Goal: Task Accomplishment & Management: Use online tool/utility

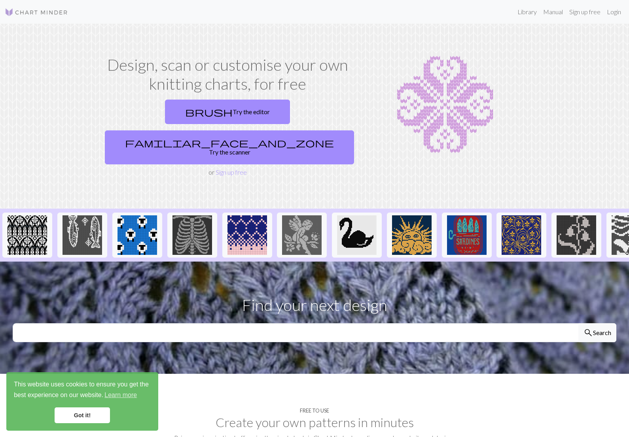
click at [194, 106] on link "brush Try the editor" at bounding box center [227, 112] width 125 height 25
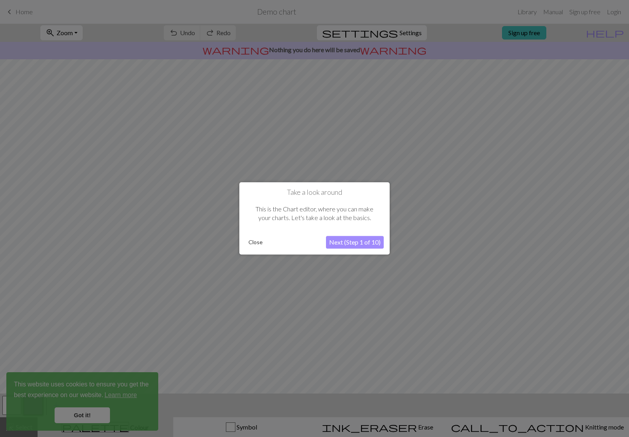
click at [376, 244] on button "Next (Step 1 of 10)" at bounding box center [355, 242] width 58 height 13
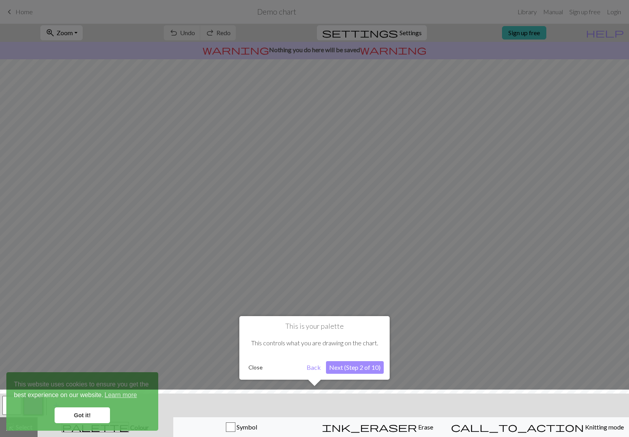
click at [370, 364] on button "Next (Step 2 of 10)" at bounding box center [355, 367] width 58 height 13
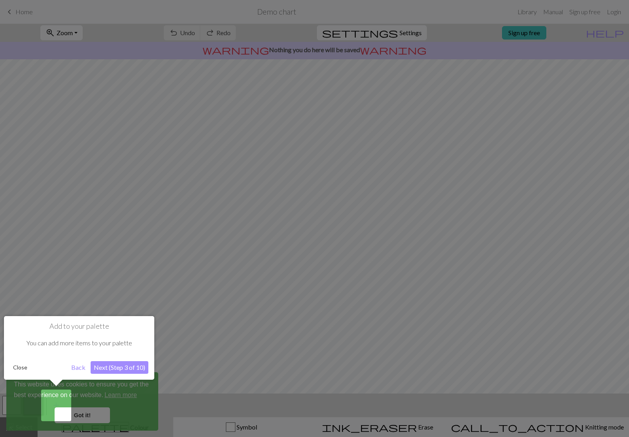
click at [107, 368] on button "Next (Step 3 of 10)" at bounding box center [120, 367] width 58 height 13
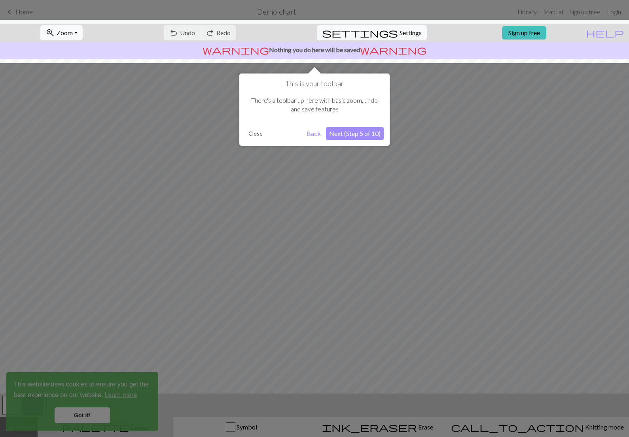
click at [367, 131] on button "Next (Step 5 of 10)" at bounding box center [355, 133] width 58 height 13
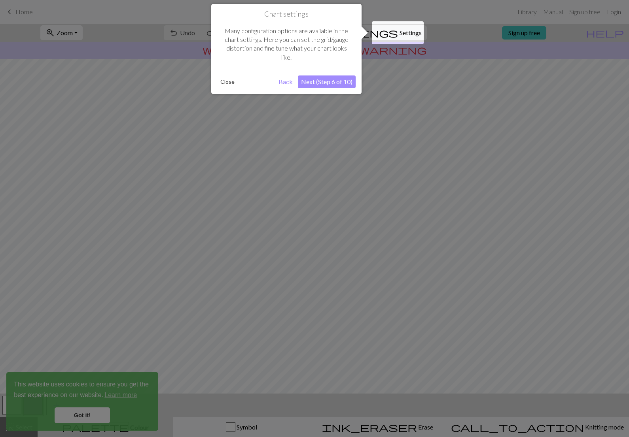
click at [346, 85] on button "Next (Step 6 of 10)" at bounding box center [327, 82] width 58 height 13
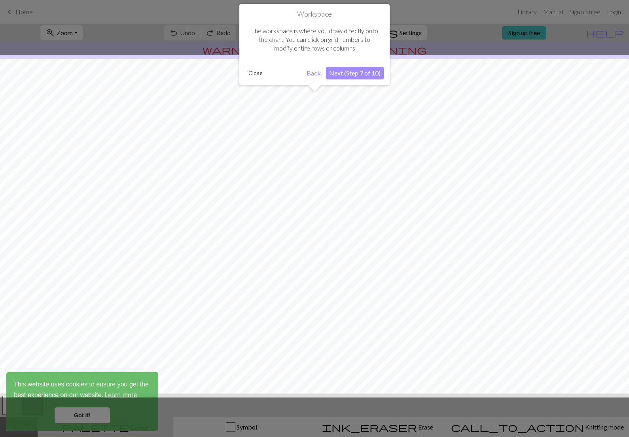
click at [372, 68] on button "Next (Step 7 of 10)" at bounding box center [355, 73] width 58 height 13
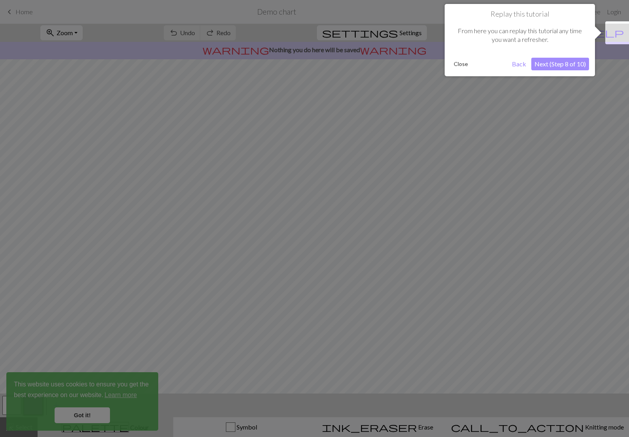
click at [570, 64] on button "Next (Step 8 of 10)" at bounding box center [560, 64] width 58 height 13
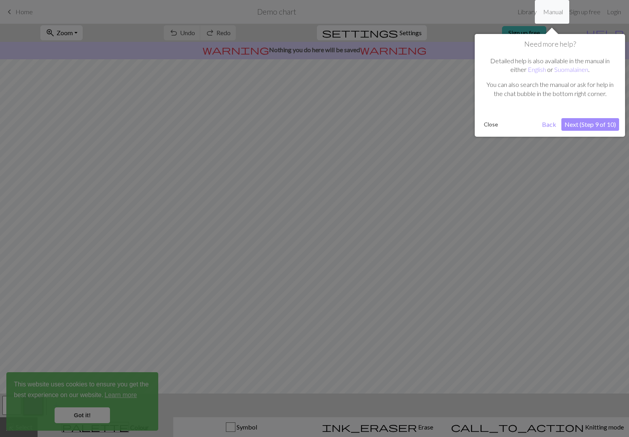
click at [601, 127] on button "Next (Step 9 of 10)" at bounding box center [590, 124] width 58 height 13
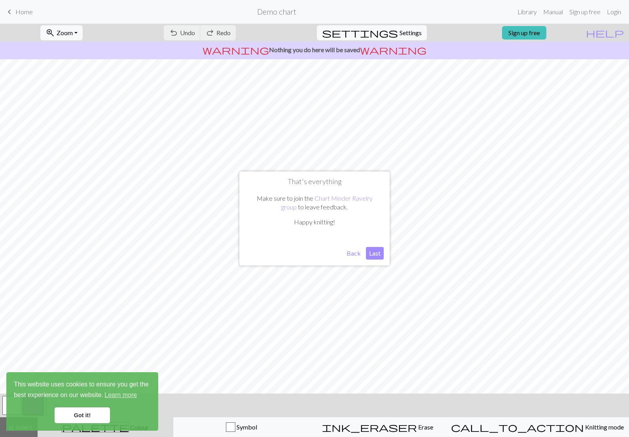
click at [376, 255] on button "Last" at bounding box center [375, 253] width 18 height 13
click at [77, 417] on link "Got it!" at bounding box center [82, 416] width 55 height 16
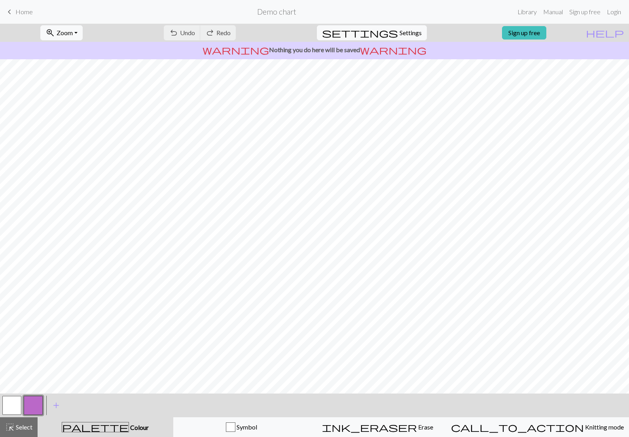
click at [35, 410] on button "button" at bounding box center [33, 405] width 19 height 19
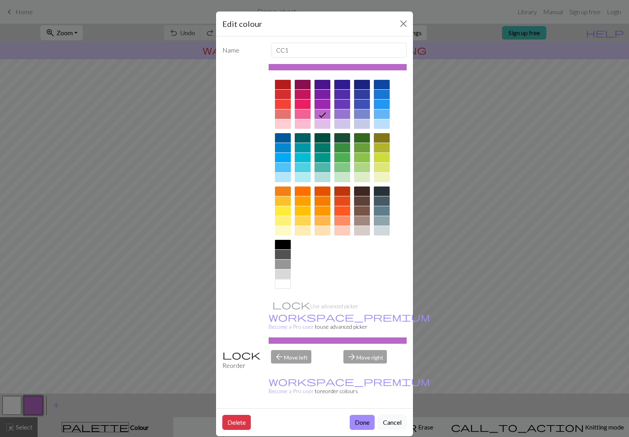
click at [401, 25] on button "Close" at bounding box center [403, 23] width 13 height 13
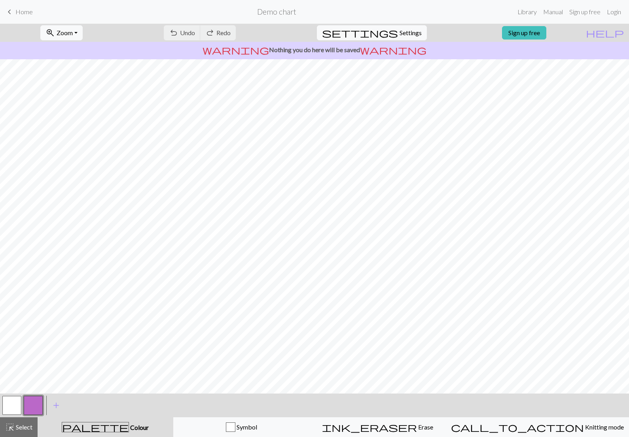
click at [15, 410] on button "button" at bounding box center [11, 405] width 19 height 19
click at [37, 408] on button "button" at bounding box center [33, 405] width 19 height 19
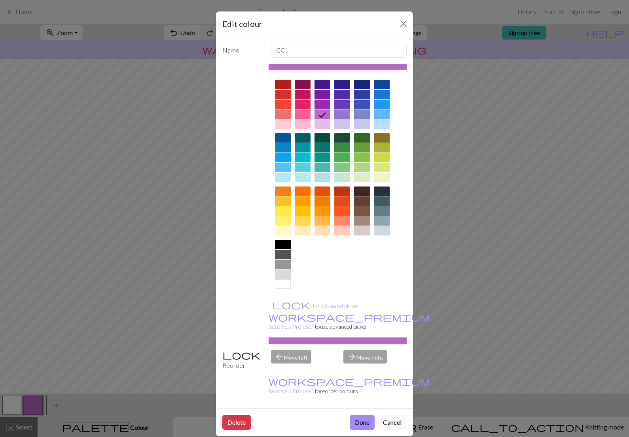
click at [403, 29] on button "Close" at bounding box center [403, 23] width 13 height 13
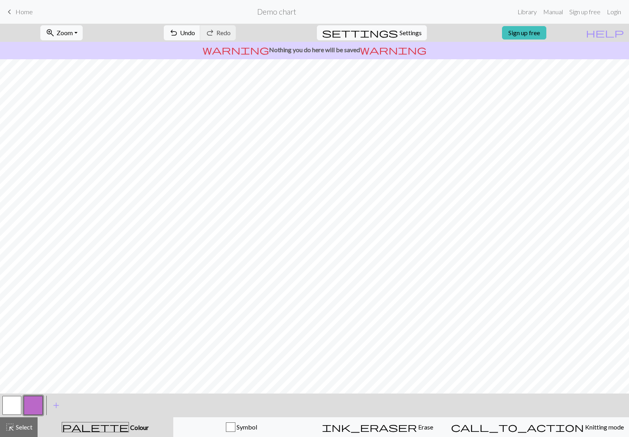
click at [399, 35] on span "Settings" at bounding box center [410, 32] width 22 height 9
select select "aran"
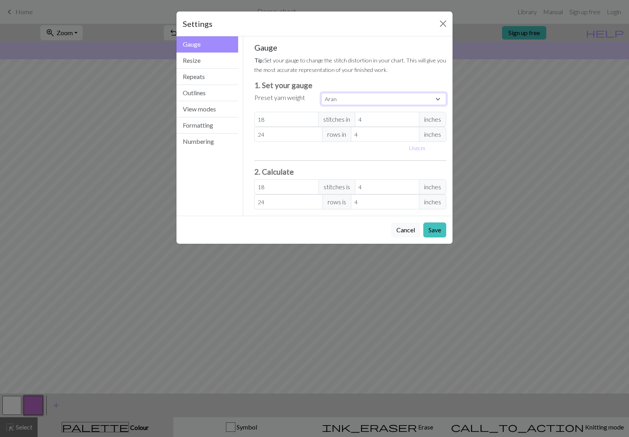
click at [435, 101] on select "Custom Square Lace Light Fingering Fingering Sport Double knit Worsted Aran Bul…" at bounding box center [383, 99] width 125 height 12
click at [214, 64] on button "Resize" at bounding box center [207, 61] width 62 height 16
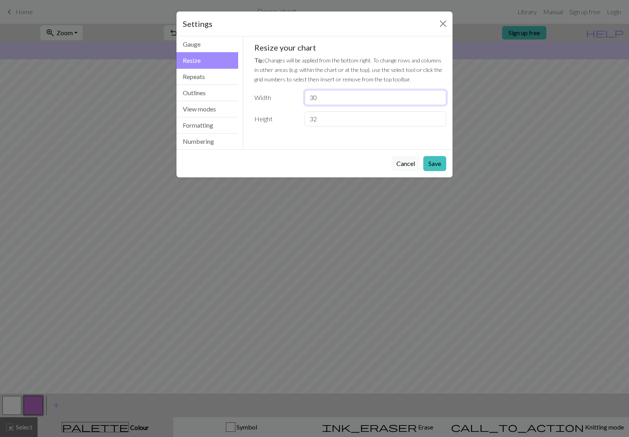
click at [362, 100] on input "30" at bounding box center [375, 97] width 142 height 15
type input "56"
type input "84"
click at [438, 163] on button "Save" at bounding box center [434, 163] width 23 height 15
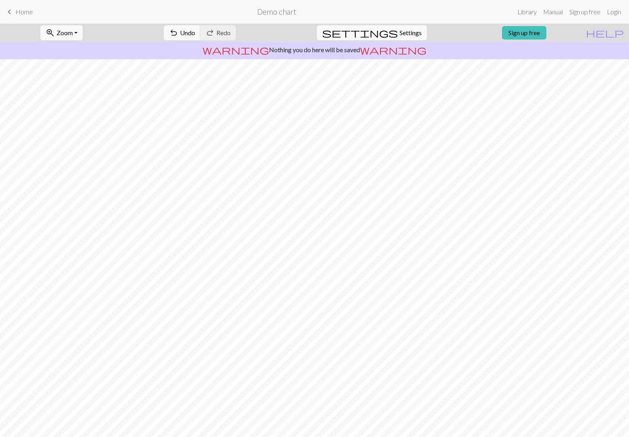
click at [195, 34] on span "Undo" at bounding box center [187, 33] width 15 height 8
click at [195, 30] on span "Undo" at bounding box center [187, 33] width 15 height 8
click at [195, 29] on span "Undo" at bounding box center [187, 33] width 15 height 8
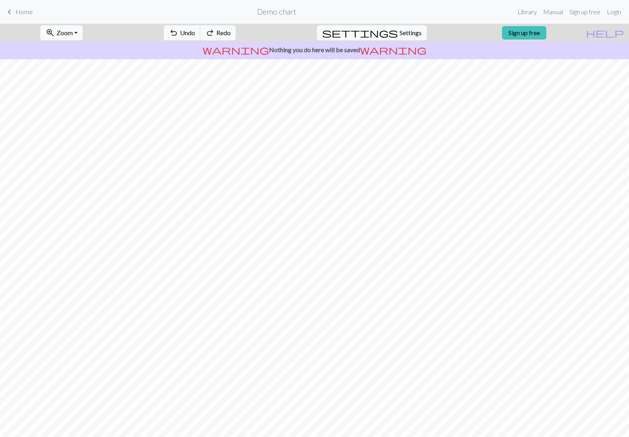
click at [236, 37] on button "redo Redo Redo" at bounding box center [218, 32] width 36 height 15
click at [83, 32] on button "zoom_in Zoom Zoom" at bounding box center [61, 32] width 42 height 15
click at [77, 97] on button "50%" at bounding box center [72, 95] width 62 height 13
click at [83, 34] on button "zoom_in Zoom Zoom" at bounding box center [61, 32] width 42 height 15
click at [88, 51] on button "Fit all" at bounding box center [72, 50] width 62 height 13
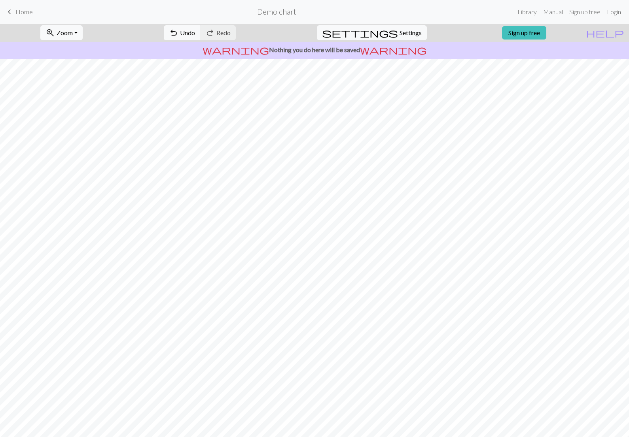
click at [200, 38] on button "undo Undo Undo" at bounding box center [182, 32] width 37 height 15
click at [405, 30] on span "Settings" at bounding box center [410, 32] width 22 height 9
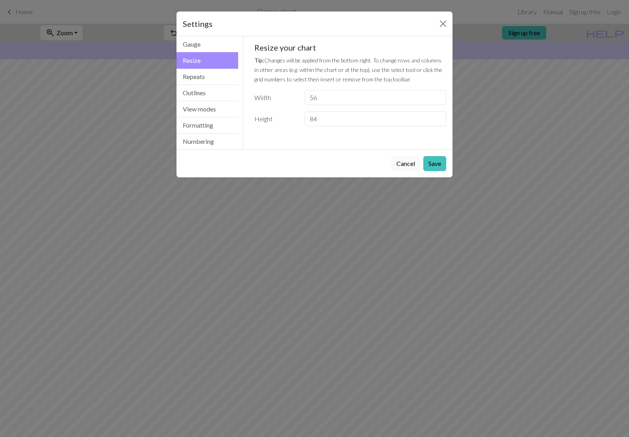
click at [213, 98] on button "Outlines" at bounding box center [207, 93] width 62 height 16
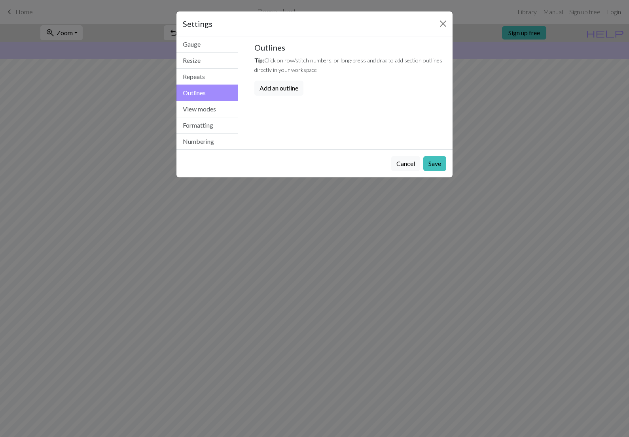
click at [210, 73] on button "Repeats" at bounding box center [207, 77] width 62 height 16
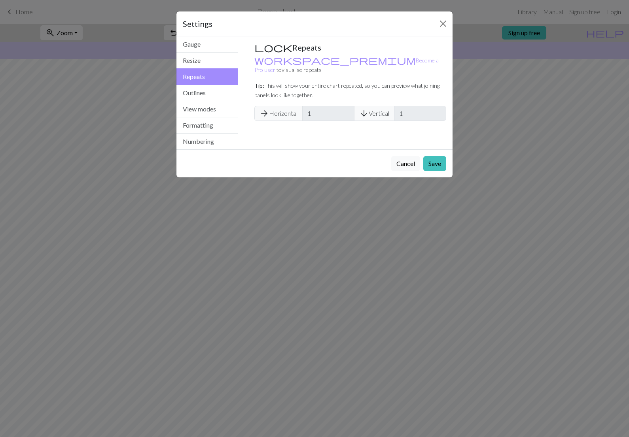
click at [221, 107] on button "View modes" at bounding box center [207, 109] width 62 height 16
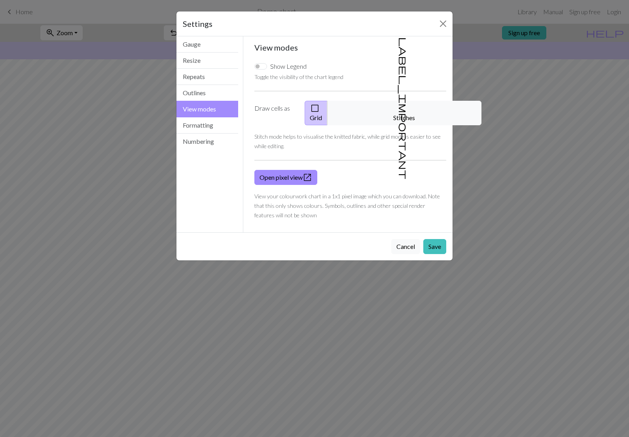
click at [210, 125] on button "Formatting" at bounding box center [207, 125] width 62 height 16
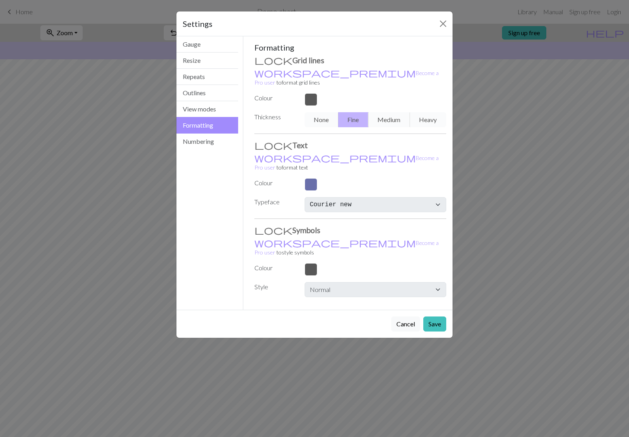
click at [202, 144] on button "Numbering" at bounding box center [207, 142] width 62 height 16
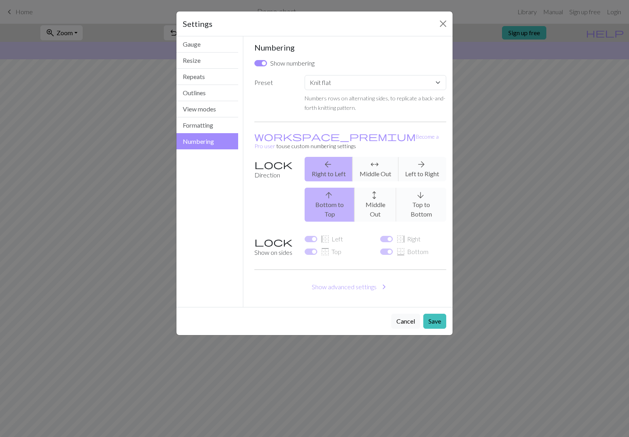
click at [210, 113] on button "View modes" at bounding box center [207, 109] width 62 height 16
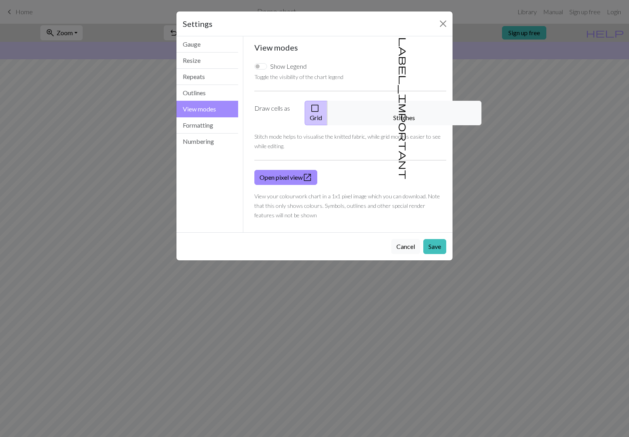
click at [442, 21] on button "Close" at bounding box center [442, 23] width 13 height 13
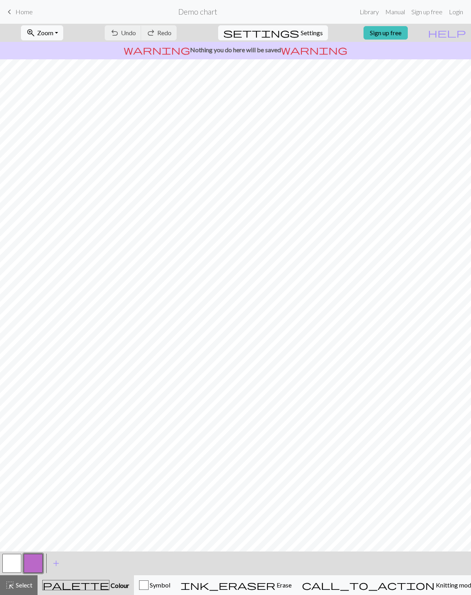
click at [170, 582] on div "Symbol" at bounding box center [154, 584] width 31 height 9
click at [171, 585] on div "Symbol" at bounding box center [155, 584] width 31 height 9
click at [124, 584] on div "palette Colour Colour" at bounding box center [86, 585] width 87 height 10
click at [34, 567] on button "button" at bounding box center [33, 562] width 19 height 19
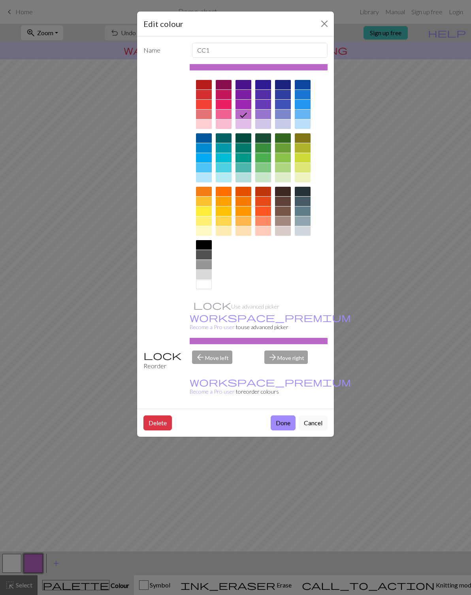
click at [68, 520] on div "Edit colour Name CC1 Use advanced picker workspace_premium Become a Pro user to…" at bounding box center [235, 297] width 471 height 595
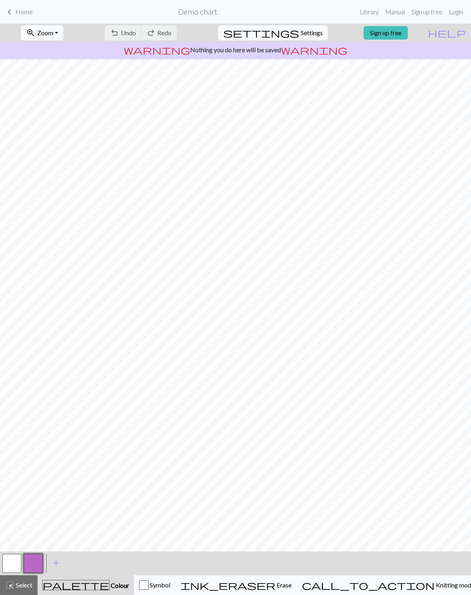
click at [53, 34] on span "Zoom" at bounding box center [45, 33] width 16 height 8
click at [53, 35] on span "Zoom" at bounding box center [45, 33] width 16 height 8
click at [315, 34] on span "Settings" at bounding box center [312, 32] width 22 height 9
select select "aran"
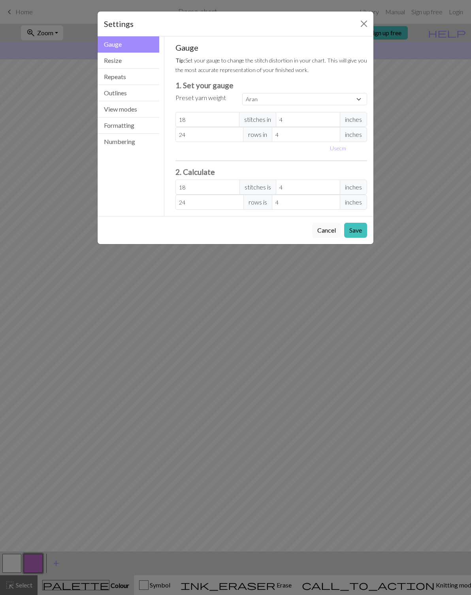
click at [134, 66] on button "Resize" at bounding box center [129, 61] width 62 height 16
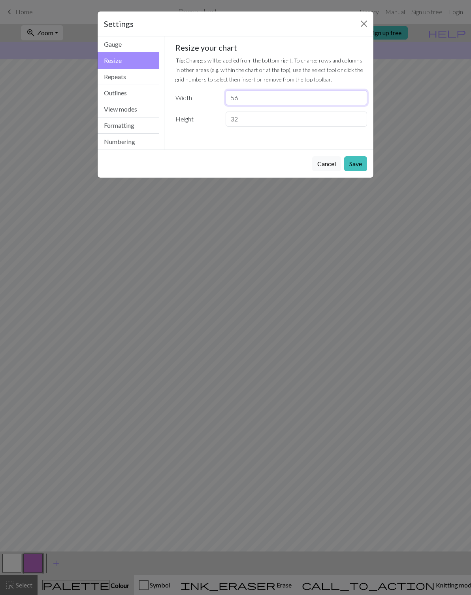
type input "56"
type input "84"
click at [149, 78] on button "Repeats" at bounding box center [129, 77] width 62 height 16
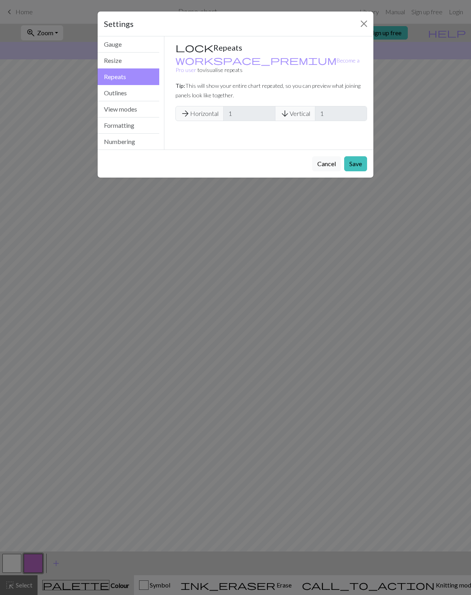
click at [143, 45] on button "Gauge" at bounding box center [129, 44] width 62 height 16
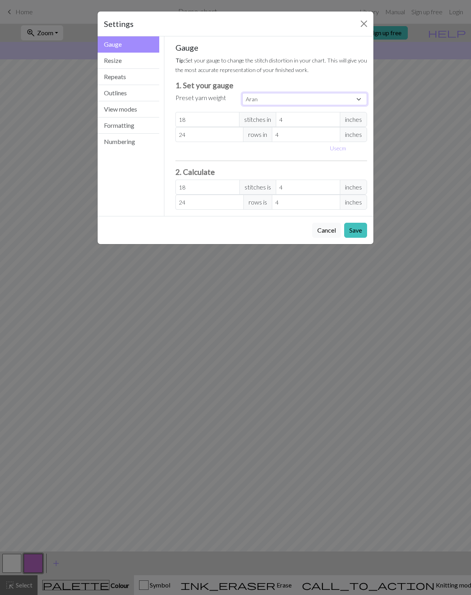
click at [355, 100] on select "Custom Square Lace Light Fingering Fingering Sport Double knit Worsted Aran Bul…" at bounding box center [304, 99] width 125 height 12
select select "square"
type input "32"
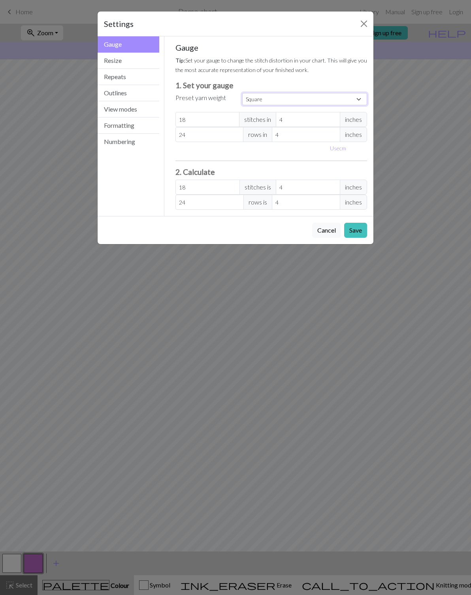
type input "32"
click at [360, 232] on button "Save" at bounding box center [355, 230] width 23 height 15
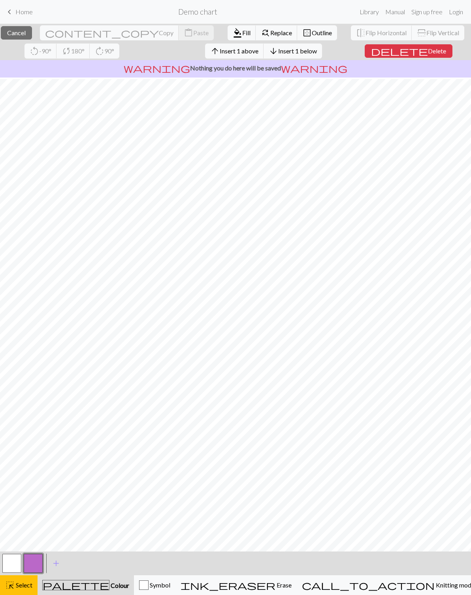
scroll to position [2, 0]
click at [14, 561] on button "button" at bounding box center [11, 562] width 19 height 19
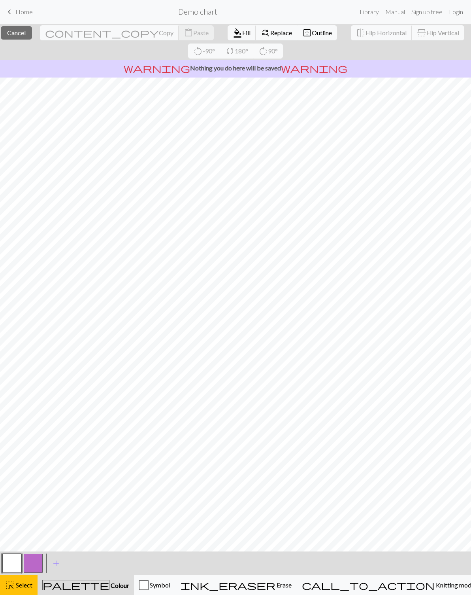
click at [270, 36] on span "Replace" at bounding box center [281, 33] width 22 height 8
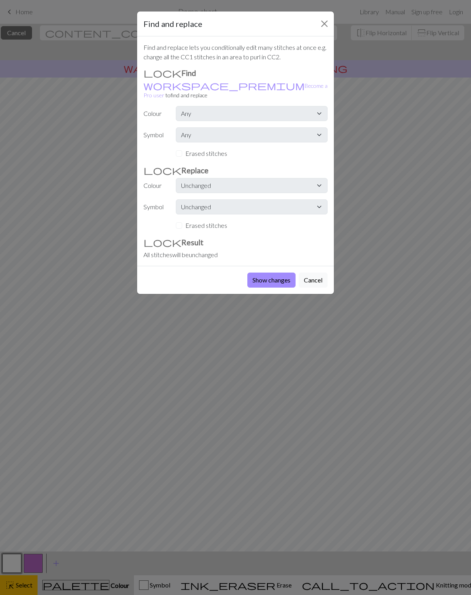
click at [323, 22] on button "Close" at bounding box center [324, 23] width 13 height 13
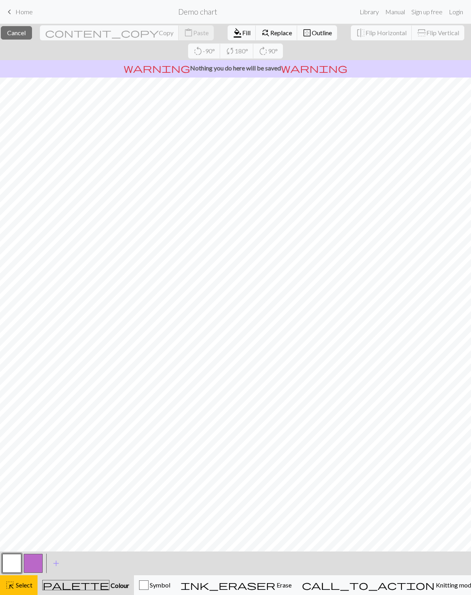
click at [26, 31] on span "Cancel" at bounding box center [16, 33] width 19 height 8
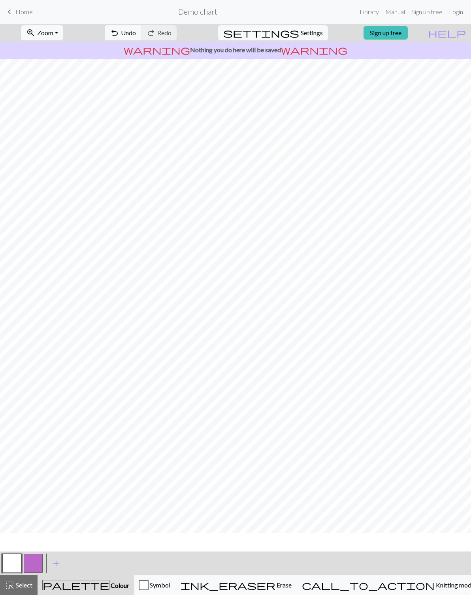
scroll to position [0, 0]
click at [13, 557] on button "button" at bounding box center [11, 562] width 19 height 19
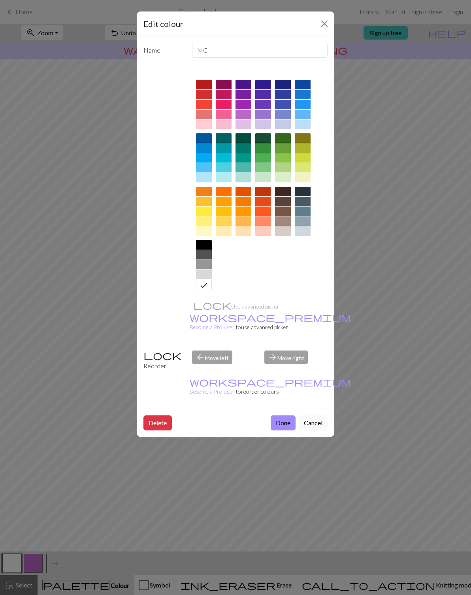
click at [314, 415] on button "Cancel" at bounding box center [313, 422] width 29 height 15
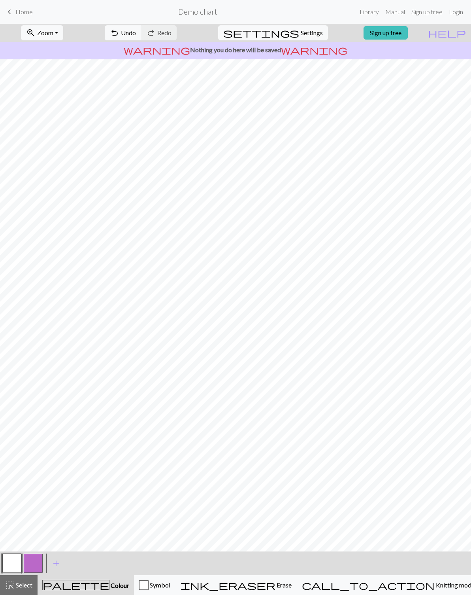
click at [35, 563] on button "button" at bounding box center [33, 562] width 19 height 19
click at [170, 583] on span "Symbol" at bounding box center [160, 585] width 22 height 8
click at [171, 583] on span "Symbol" at bounding box center [160, 585] width 22 height 8
click at [9, 567] on button "button" at bounding box center [11, 562] width 19 height 19
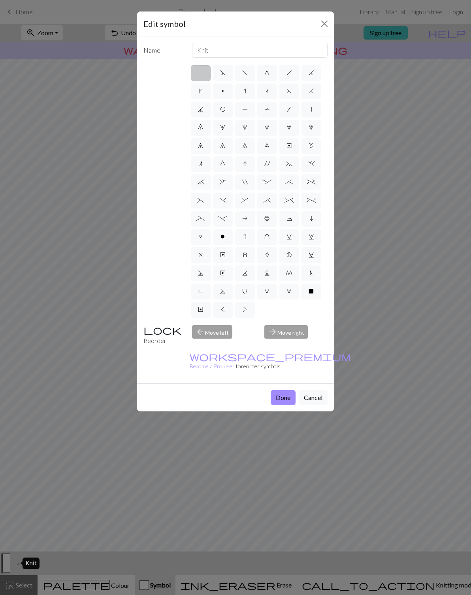
click at [322, 23] on button "Close" at bounding box center [324, 23] width 13 height 13
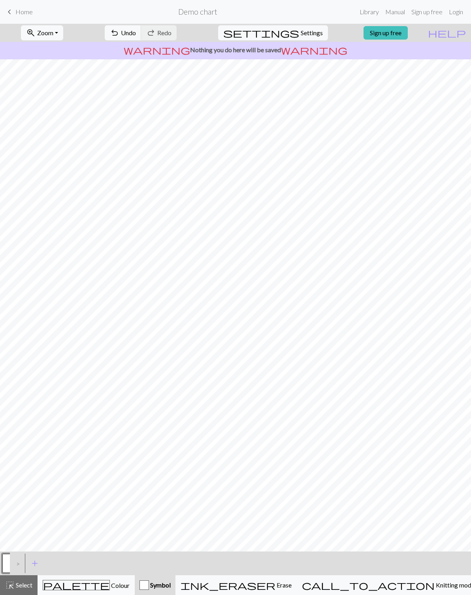
click at [113, 582] on div "palette Colour Colour" at bounding box center [86, 585] width 87 height 10
click at [26, 585] on span "Select" at bounding box center [24, 585] width 18 height 8
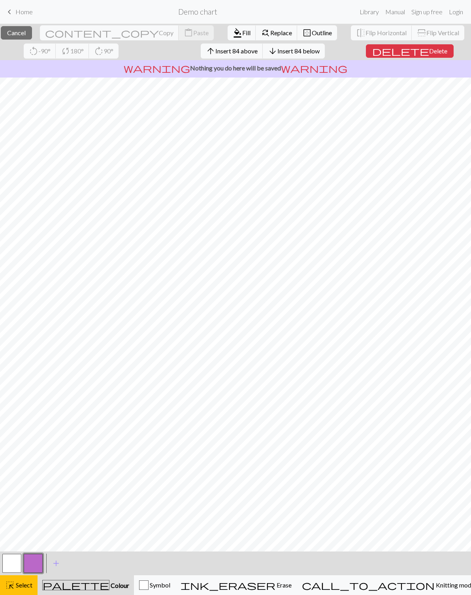
click at [32, 38] on button "close Cancel" at bounding box center [16, 32] width 31 height 13
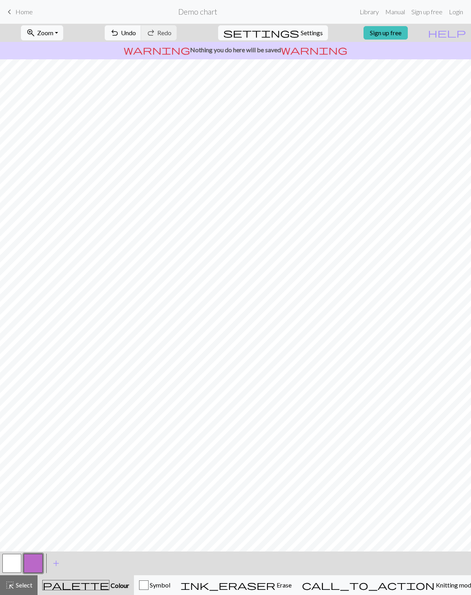
click at [303, 35] on span "Settings" at bounding box center [312, 32] width 22 height 9
select select "square"
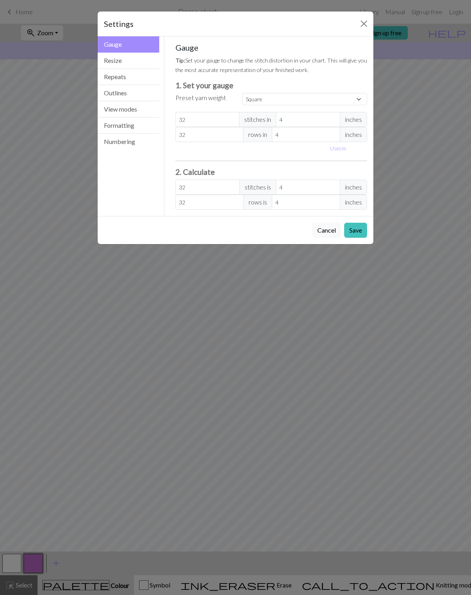
click at [134, 61] on button "Resize" at bounding box center [129, 61] width 62 height 16
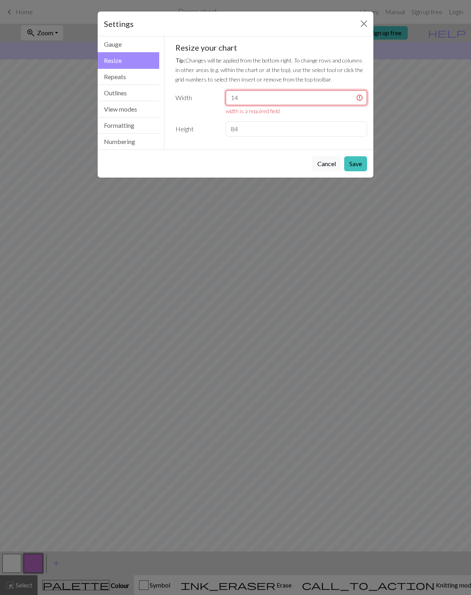
type input "14"
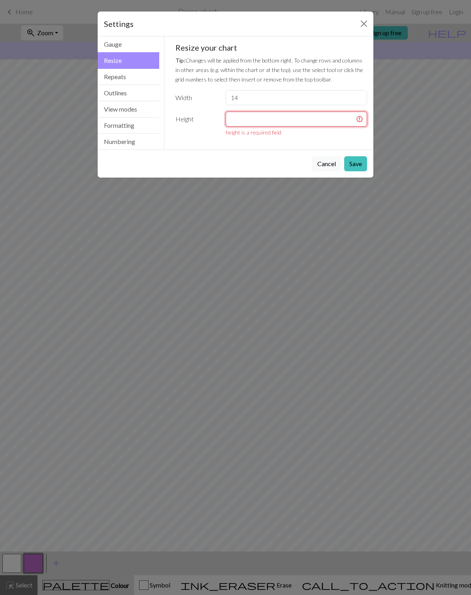
type input "28"
type input "21"
click at [355, 163] on button "Save" at bounding box center [355, 163] width 23 height 15
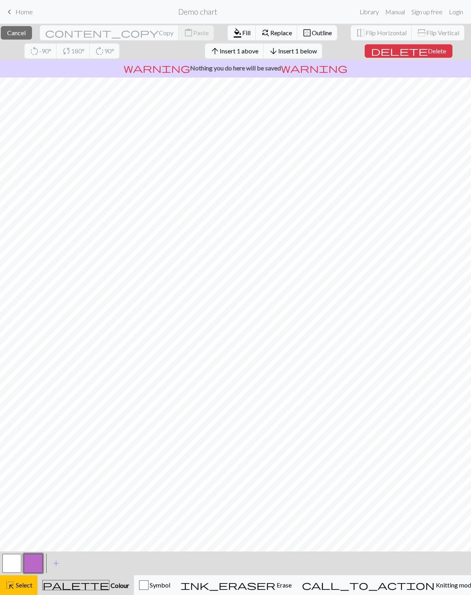
click at [23, 589] on button "highlight_alt Select Select" at bounding box center [19, 585] width 38 height 20
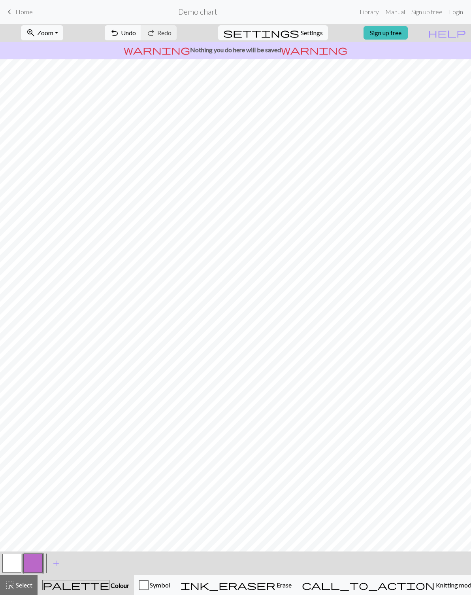
click at [40, 564] on button "button" at bounding box center [33, 562] width 19 height 19
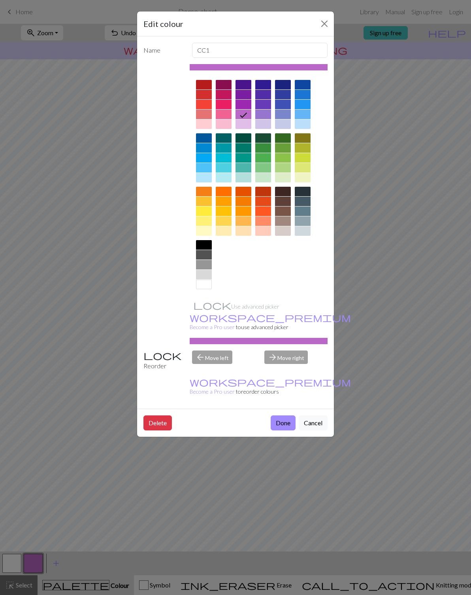
click at [287, 82] on div at bounding box center [283, 84] width 16 height 9
click at [282, 415] on button "Done" at bounding box center [283, 422] width 25 height 15
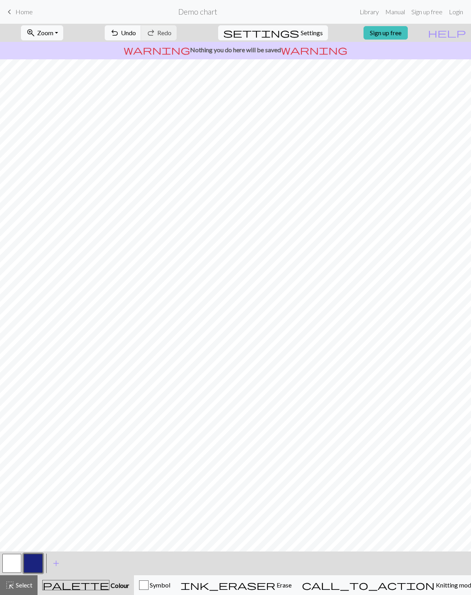
click at [297, 578] on button "ink_eraser Erase Erase" at bounding box center [236, 585] width 121 height 20
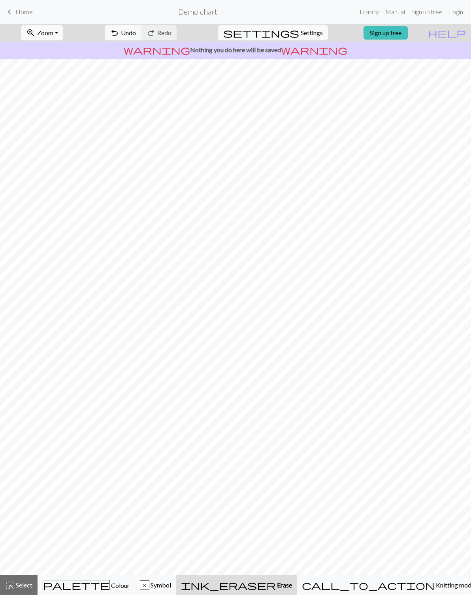
click at [142, 40] on button "undo Undo Undo" at bounding box center [123, 32] width 37 height 15
click at [136, 34] on span "Undo" at bounding box center [128, 33] width 15 height 8
click at [110, 587] on span "Colour" at bounding box center [120, 585] width 20 height 8
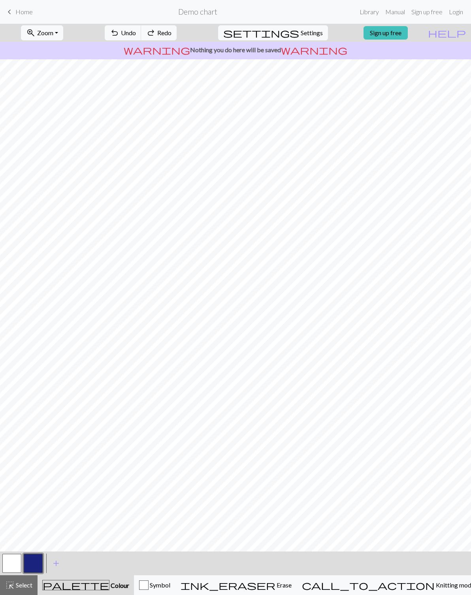
click at [18, 566] on button "button" at bounding box center [11, 562] width 19 height 19
click at [39, 563] on button "button" at bounding box center [33, 562] width 19 height 19
click at [36, 564] on button "button" at bounding box center [33, 562] width 19 height 19
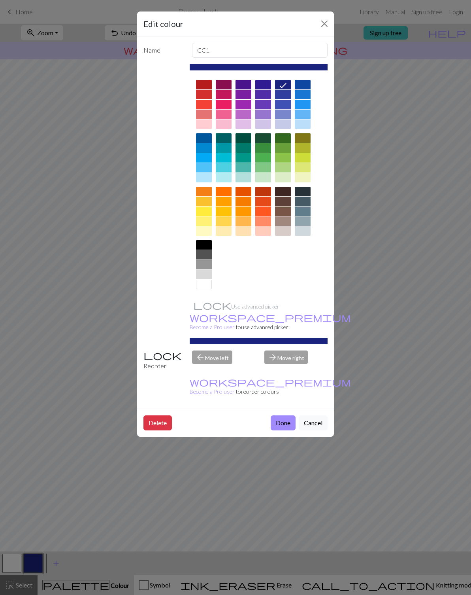
click at [396, 317] on div "Edit colour Name CC1 Use advanced picker workspace_premium Become a Pro user to…" at bounding box center [235, 297] width 471 height 595
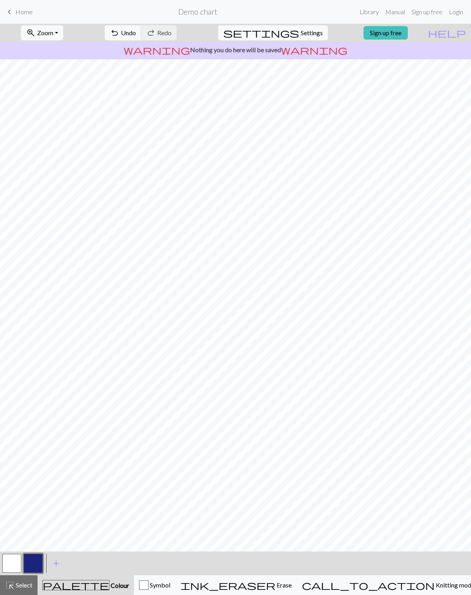
click at [14, 562] on button "button" at bounding box center [11, 562] width 19 height 19
click at [117, 585] on div "palette Colour Colour" at bounding box center [85, 585] width 87 height 10
click at [37, 562] on button "button" at bounding box center [33, 562] width 19 height 19
click at [149, 584] on div "button" at bounding box center [143, 584] width 9 height 9
click at [111, 586] on div "palette Colour Colour" at bounding box center [86, 585] width 87 height 10
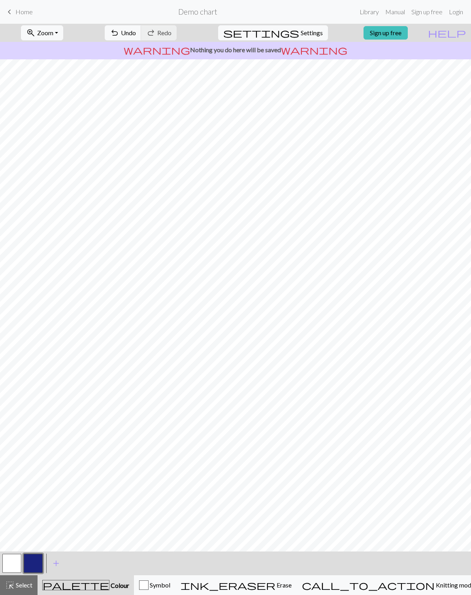
click at [13, 562] on button "button" at bounding box center [11, 562] width 19 height 19
click at [40, 557] on button "button" at bounding box center [33, 562] width 19 height 19
click at [21, 566] on button "button" at bounding box center [11, 562] width 19 height 19
click at [292, 582] on span "Erase" at bounding box center [284, 585] width 16 height 8
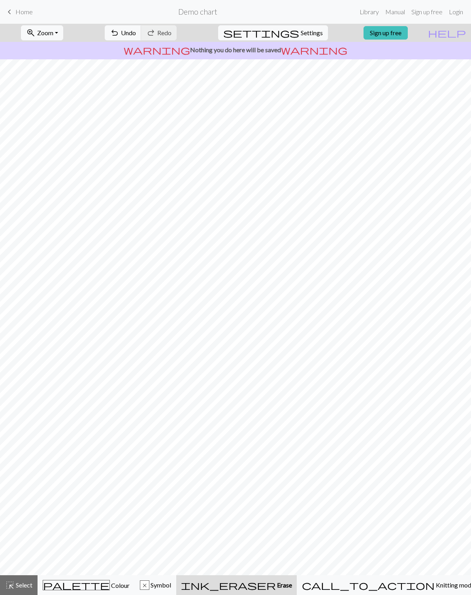
click at [435, 583] on span "Knitting mode" at bounding box center [455, 585] width 40 height 8
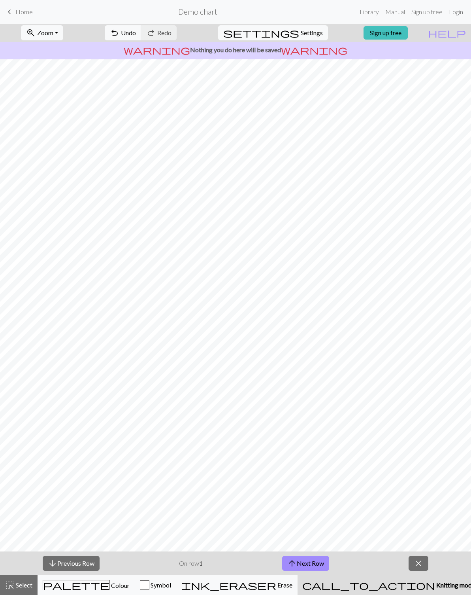
click at [82, 589] on span "palette" at bounding box center [76, 584] width 66 height 11
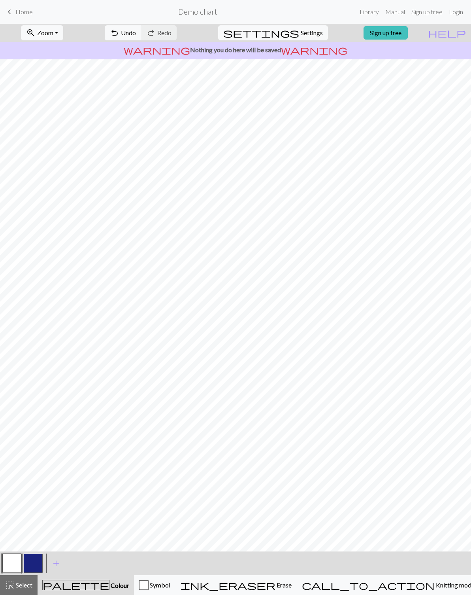
click at [13, 563] on button "button" at bounding box center [11, 562] width 19 height 19
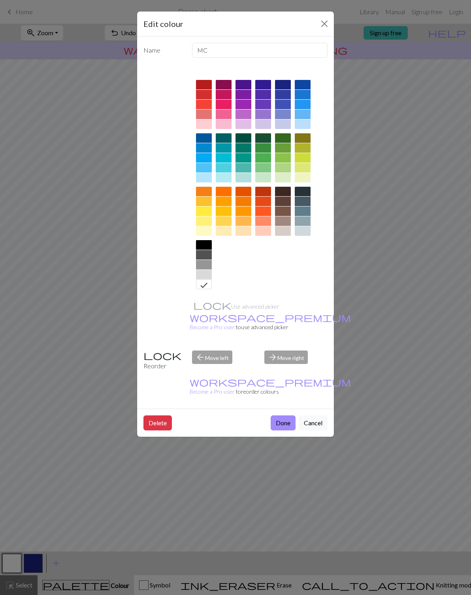
click at [147, 442] on div "Edit colour Name MC Use advanced picker workspace_premium Become a Pro user to …" at bounding box center [235, 297] width 471 height 595
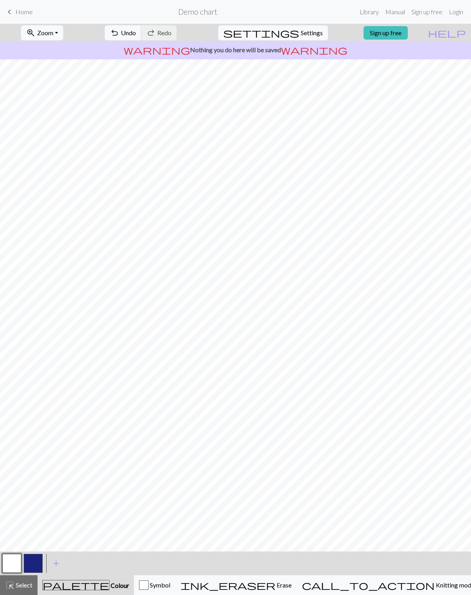
click at [119, 37] on span "undo" at bounding box center [114, 32] width 9 height 11
click at [136, 34] on span "Undo" at bounding box center [128, 33] width 15 height 8
click at [119, 29] on span "undo" at bounding box center [114, 32] width 9 height 11
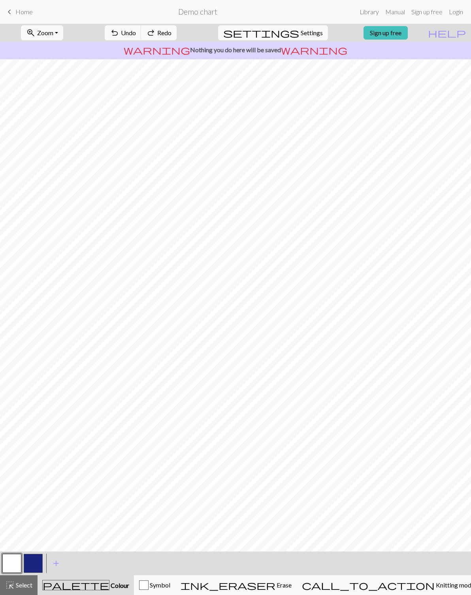
click at [136, 36] on span "Undo" at bounding box center [128, 33] width 15 height 8
click at [136, 32] on span "Undo" at bounding box center [128, 33] width 15 height 8
click at [136, 36] on span "Undo" at bounding box center [128, 33] width 15 height 8
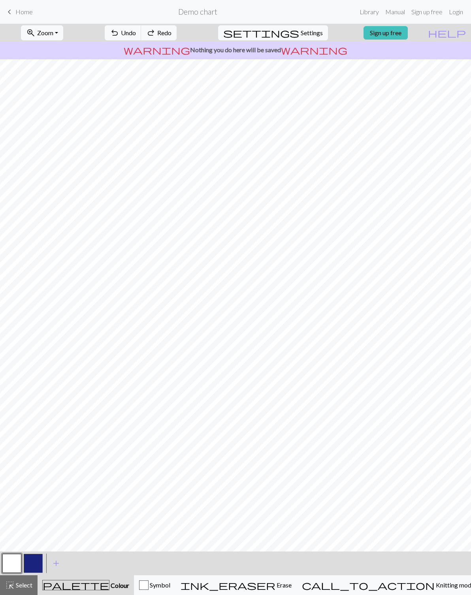
click at [136, 36] on span "Undo" at bounding box center [128, 33] width 15 height 8
click at [142, 37] on button "undo Undo Undo" at bounding box center [123, 32] width 37 height 15
click at [136, 36] on span "Undo" at bounding box center [128, 33] width 15 height 8
click at [136, 35] on span "Undo" at bounding box center [128, 33] width 15 height 8
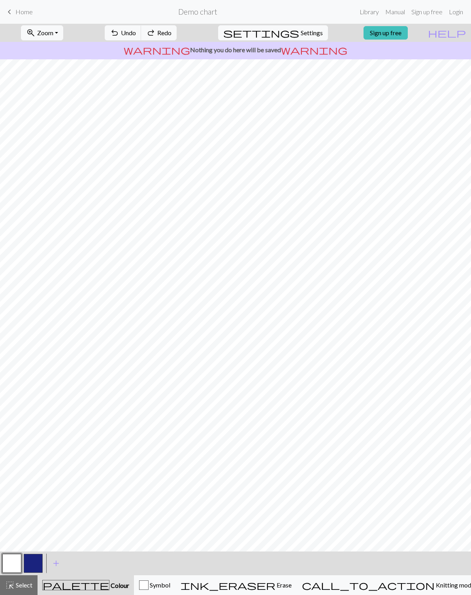
click at [136, 36] on span "Undo" at bounding box center [128, 33] width 15 height 8
click at [142, 37] on button "undo Undo Undo" at bounding box center [123, 32] width 37 height 15
click at [136, 36] on span "Undo" at bounding box center [128, 33] width 15 height 8
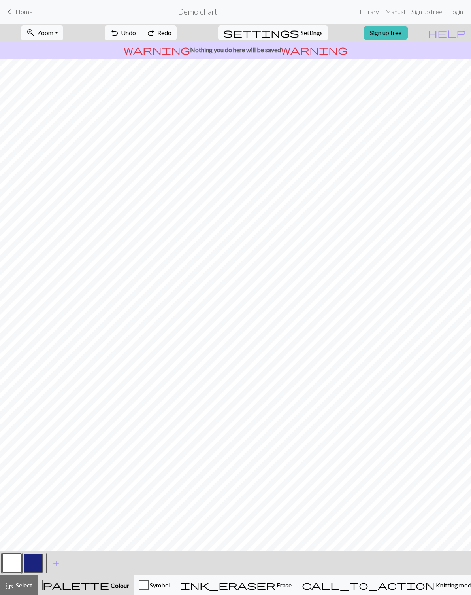
click at [136, 36] on span "Undo" at bounding box center [128, 33] width 15 height 8
click at [142, 37] on button "undo Undo Undo" at bounding box center [123, 32] width 37 height 15
click at [136, 36] on span "Undo" at bounding box center [128, 33] width 15 height 8
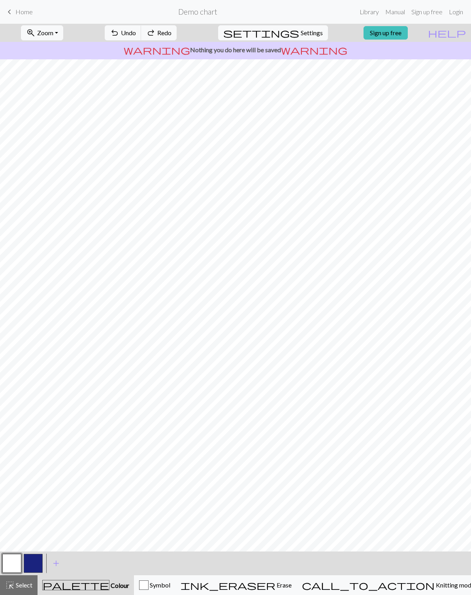
click at [142, 37] on button "undo Undo Undo" at bounding box center [123, 32] width 37 height 15
click at [136, 36] on span "Undo" at bounding box center [128, 33] width 15 height 8
click at [142, 37] on button "undo Undo Undo" at bounding box center [123, 32] width 37 height 15
click at [136, 36] on span "Undo" at bounding box center [128, 33] width 15 height 8
click at [142, 38] on button "undo Undo Undo" at bounding box center [123, 32] width 37 height 15
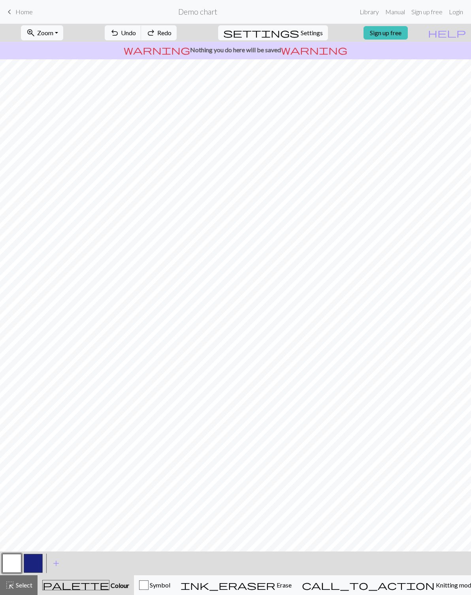
click at [142, 38] on button "undo Undo Undo" at bounding box center [123, 32] width 37 height 15
click at [136, 34] on span "Undo" at bounding box center [128, 33] width 15 height 8
click at [136, 33] on span "Undo" at bounding box center [128, 33] width 15 height 8
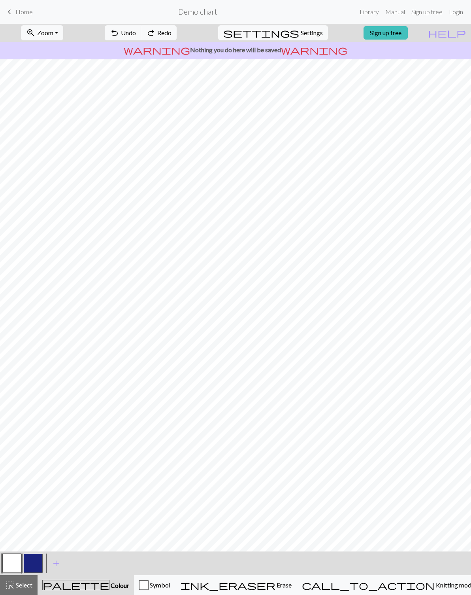
click at [136, 33] on span "Undo" at bounding box center [128, 33] width 15 height 8
click at [136, 32] on span "Undo" at bounding box center [128, 33] width 15 height 8
click at [136, 34] on span "Undo" at bounding box center [128, 33] width 15 height 8
click at [136, 33] on span "Undo" at bounding box center [128, 33] width 15 height 8
click at [136, 34] on span "Undo" at bounding box center [128, 33] width 15 height 8
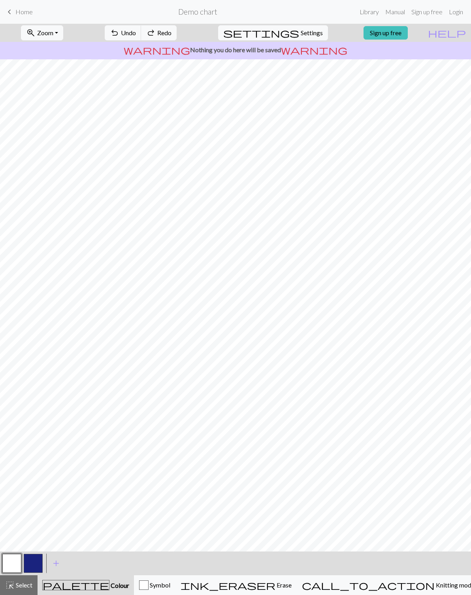
click at [136, 33] on span "Undo" at bounding box center [128, 33] width 15 height 8
click at [136, 32] on span "Undo" at bounding box center [128, 33] width 15 height 8
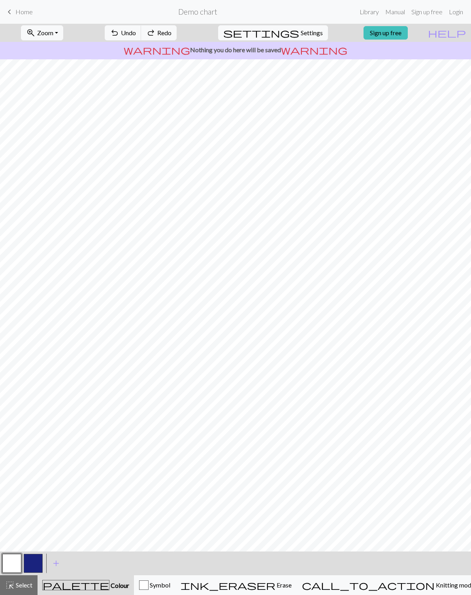
click at [136, 32] on span "Undo" at bounding box center [128, 33] width 15 height 8
click at [29, 565] on button "button" at bounding box center [33, 562] width 19 height 19
click at [36, 564] on button "button" at bounding box center [33, 562] width 19 height 19
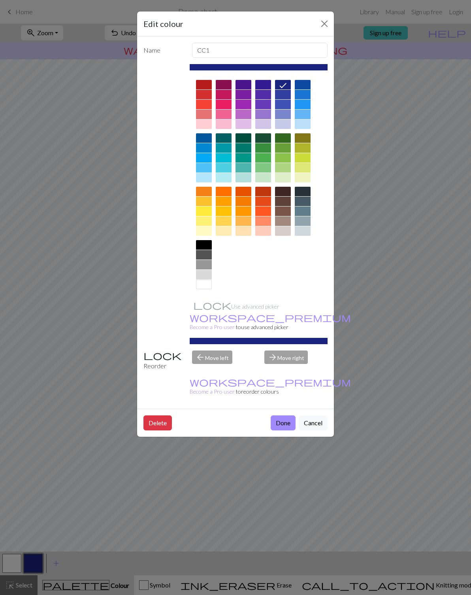
click at [285, 415] on button "Done" at bounding box center [283, 422] width 25 height 15
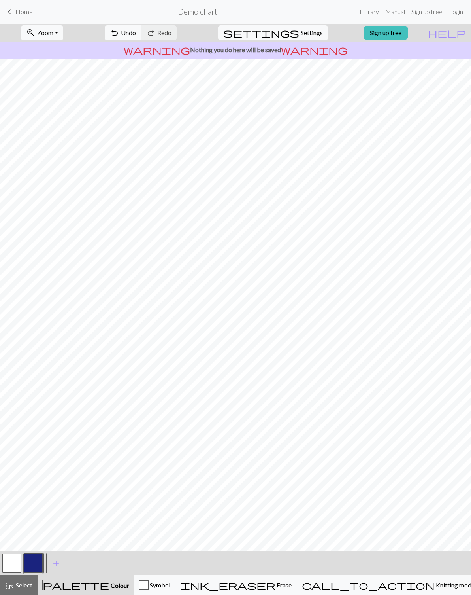
click at [40, 562] on button "button" at bounding box center [33, 562] width 19 height 19
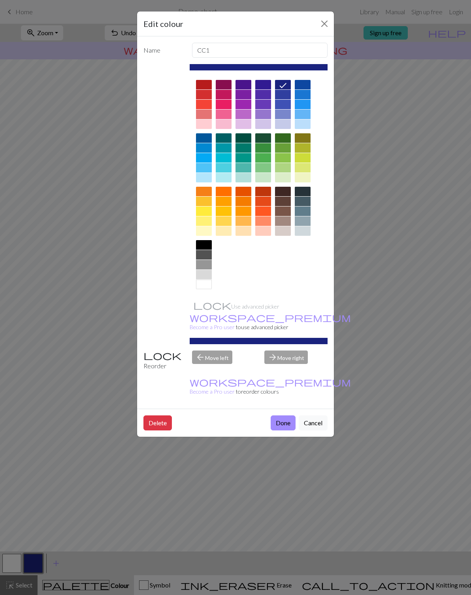
click at [223, 353] on div "arrow_back Move left" at bounding box center [223, 360] width 73 height 20
click at [212, 351] on div "arrow_back Move left" at bounding box center [223, 360] width 73 height 20
click at [211, 351] on div "arrow_back Move left" at bounding box center [223, 360] width 73 height 20
click at [213, 352] on div "arrow_back Move left" at bounding box center [223, 360] width 73 height 20
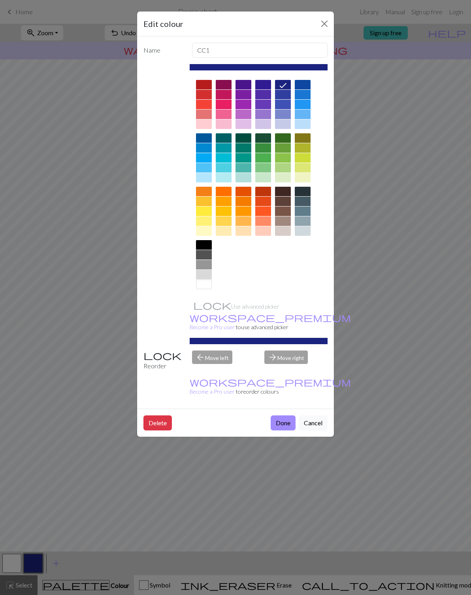
click at [213, 351] on div "arrow_back Move left" at bounding box center [223, 360] width 73 height 20
click at [288, 351] on div "arrow_forward Move right" at bounding box center [296, 360] width 73 height 20
click at [287, 351] on div "arrow_forward Move right" at bounding box center [296, 360] width 73 height 20
click at [282, 98] on div at bounding box center [283, 94] width 16 height 9
click at [281, 84] on div at bounding box center [283, 84] width 16 height 9
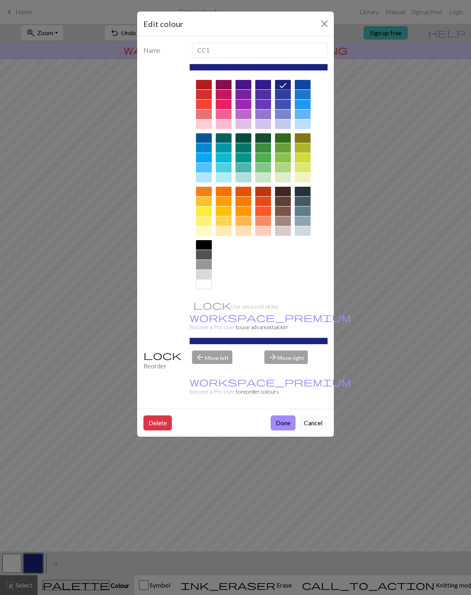
click at [283, 99] on div at bounding box center [283, 94] width 16 height 9
click at [283, 415] on button "Done" at bounding box center [283, 422] width 25 height 15
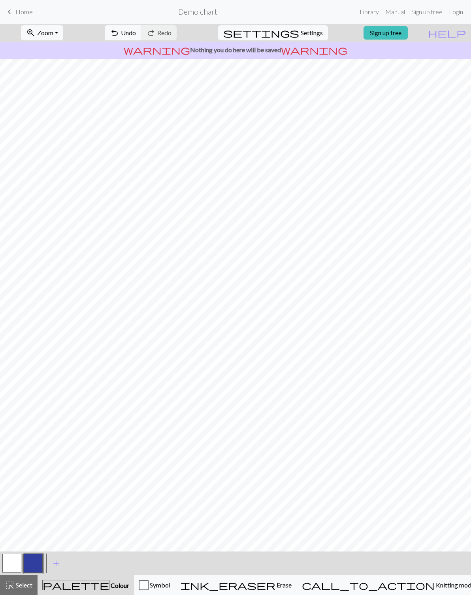
click at [170, 587] on span "Symbol" at bounding box center [160, 585] width 22 height 8
click at [171, 589] on div "Symbol" at bounding box center [155, 584] width 31 height 9
click at [171, 584] on span "Symbol" at bounding box center [160, 585] width 22 height 8
click at [171, 585] on span "Symbol" at bounding box center [160, 585] width 22 height 8
click at [171, 584] on span "Symbol" at bounding box center [160, 585] width 22 height 8
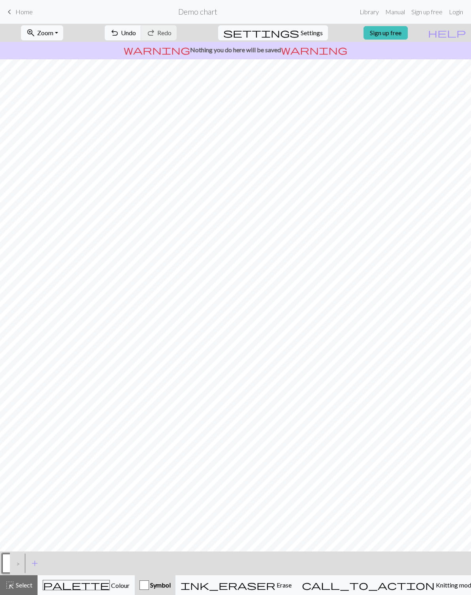
click at [171, 587] on span "Symbol" at bounding box center [160, 585] width 22 height 8
click at [117, 584] on div "palette Colour Colour" at bounding box center [86, 585] width 87 height 10
click at [333, 573] on div "< > add Add a colour" at bounding box center [235, 563] width 471 height 24
click at [435, 583] on span "Knitting mode" at bounding box center [455, 585] width 40 height 8
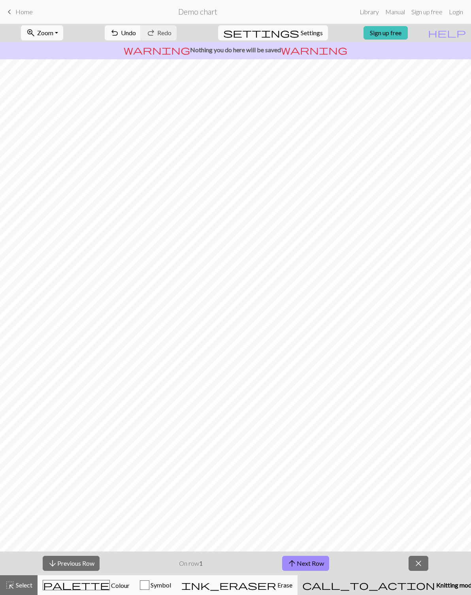
click at [435, 587] on span "Knitting mode" at bounding box center [455, 585] width 40 height 8
click at [423, 559] on span "close" at bounding box center [418, 562] width 9 height 11
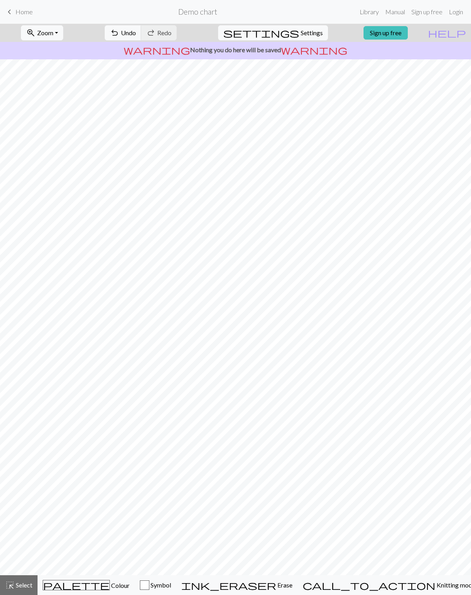
click at [123, 583] on div "palette Colour Colour" at bounding box center [86, 585] width 87 height 10
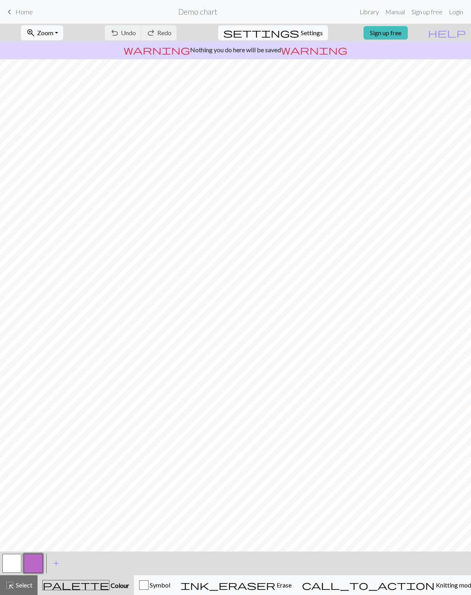
click at [310, 31] on span "Settings" at bounding box center [312, 32] width 22 height 9
select select "aran"
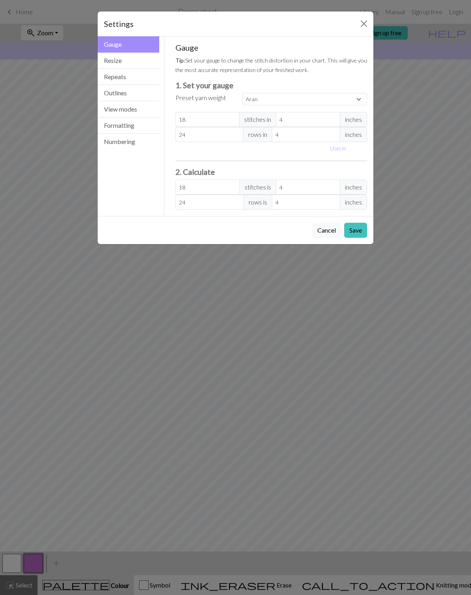
click at [143, 56] on button "Resize" at bounding box center [129, 61] width 62 height 16
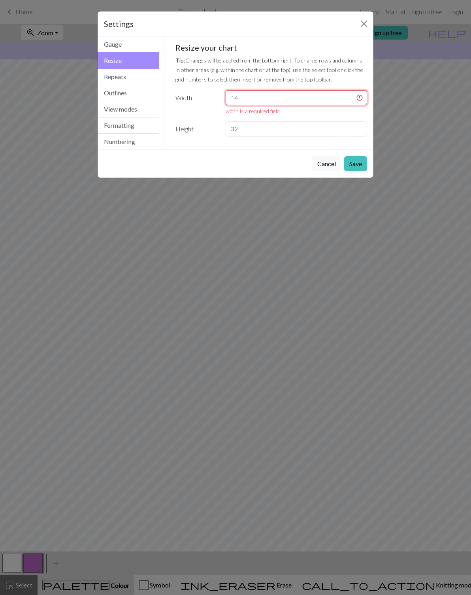
type input "14"
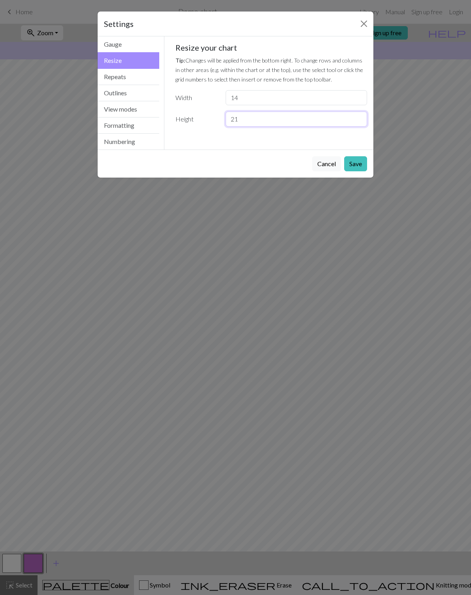
type input "21"
click at [359, 164] on button "Save" at bounding box center [355, 163] width 23 height 15
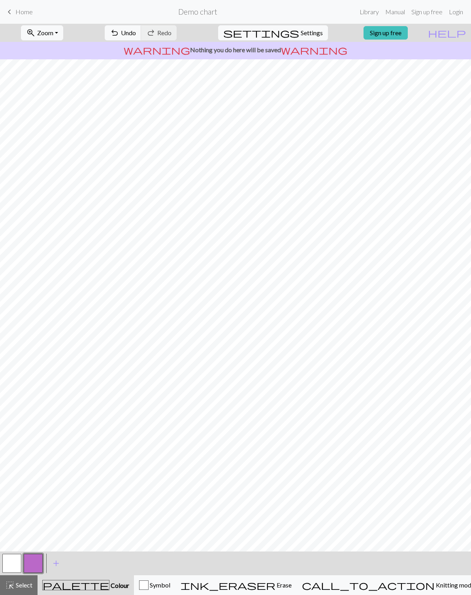
click at [10, 566] on button "button" at bounding box center [11, 562] width 19 height 19
click at [36, 566] on button "button" at bounding box center [33, 562] width 19 height 19
click at [36, 563] on button "button" at bounding box center [33, 562] width 19 height 19
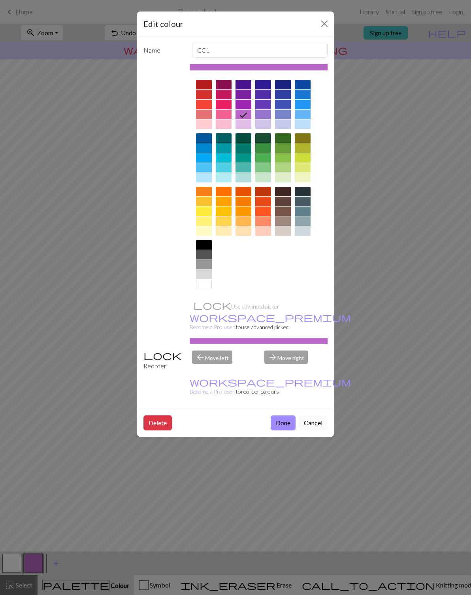
click at [281, 91] on div at bounding box center [283, 94] width 16 height 9
click at [284, 84] on div at bounding box center [283, 84] width 16 height 9
click at [282, 415] on button "Done" at bounding box center [283, 422] width 25 height 15
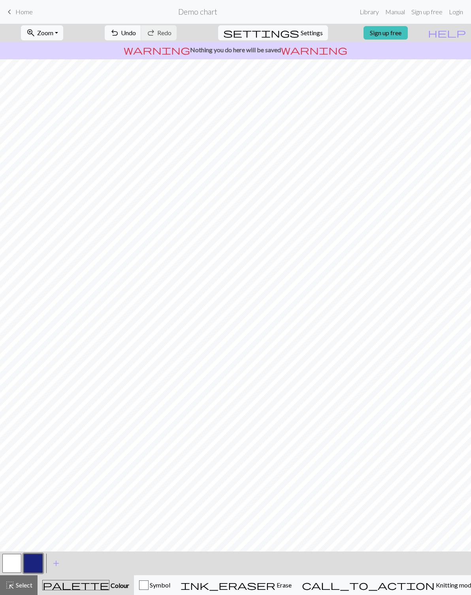
click at [306, 36] on span "Settings" at bounding box center [312, 32] width 22 height 9
select select "aran"
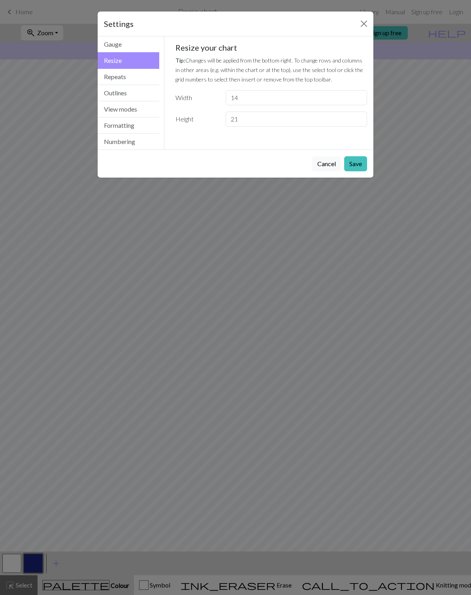
click at [138, 43] on button "Gauge" at bounding box center [129, 44] width 62 height 16
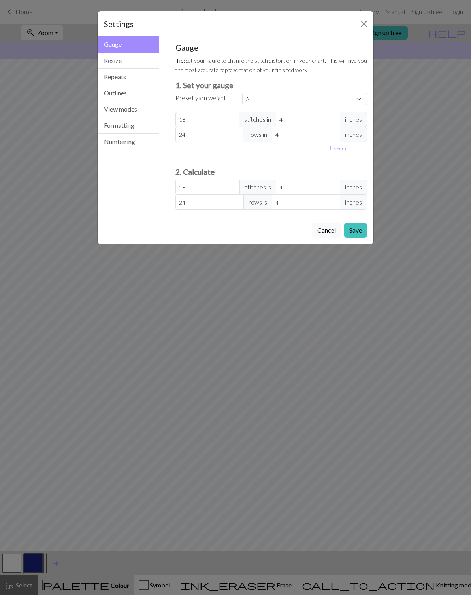
click at [134, 65] on button "Resize" at bounding box center [129, 61] width 62 height 16
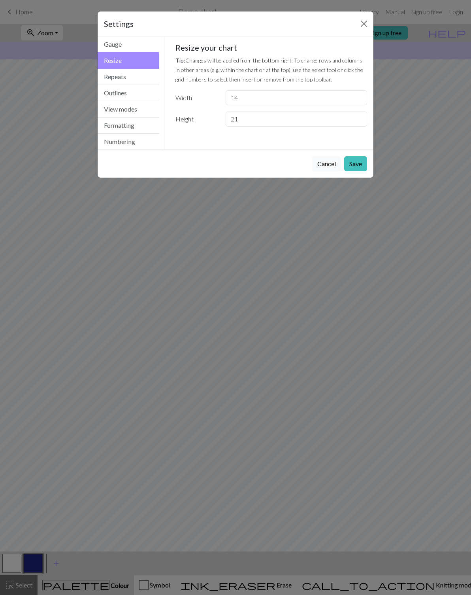
click at [134, 65] on button "Resize" at bounding box center [129, 60] width 62 height 17
click at [125, 79] on button "Repeats" at bounding box center [129, 77] width 62 height 16
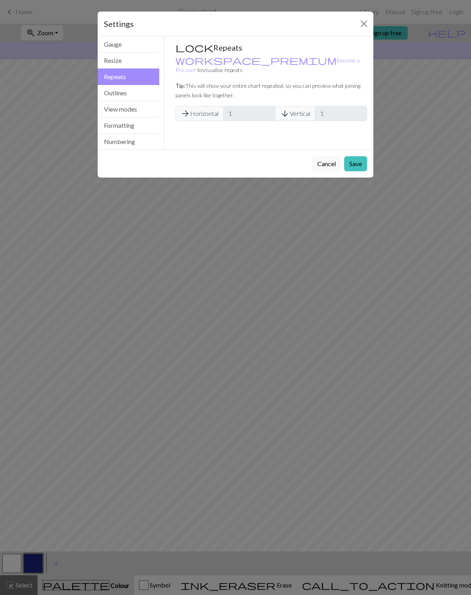
click at [123, 96] on button "Outlines" at bounding box center [129, 93] width 62 height 16
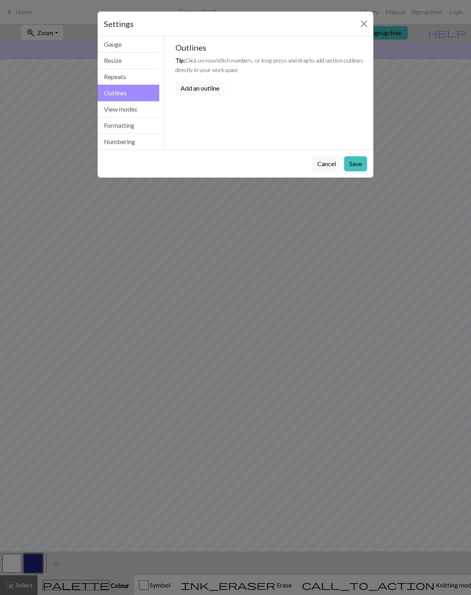
click at [116, 113] on button "View modes" at bounding box center [129, 109] width 62 height 16
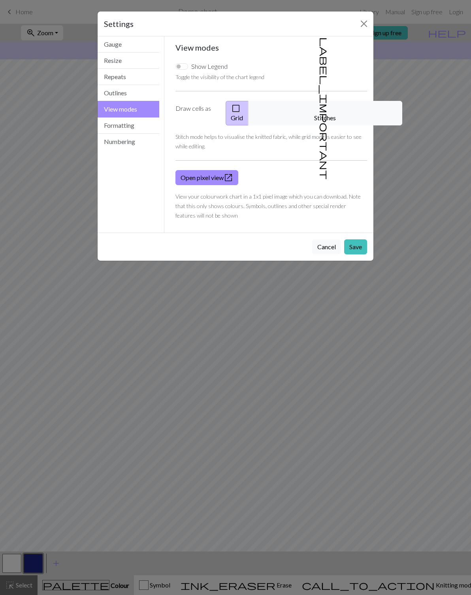
click at [128, 131] on button "Formatting" at bounding box center [129, 125] width 62 height 16
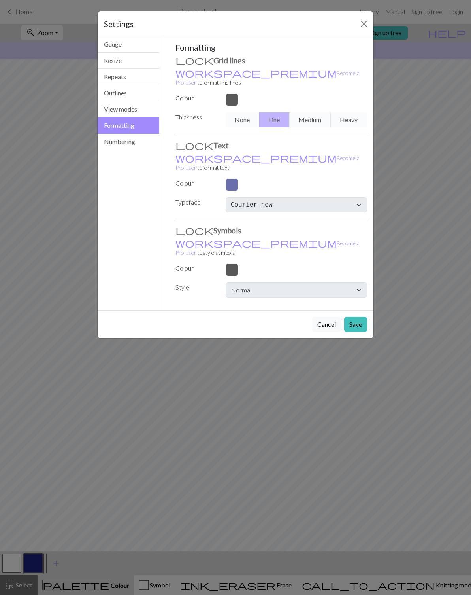
click at [128, 142] on button "Numbering" at bounding box center [129, 142] width 62 height 16
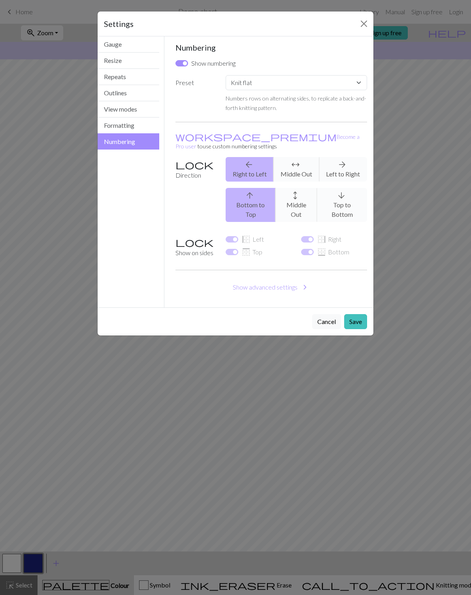
click at [364, 28] on button "Close" at bounding box center [364, 23] width 13 height 13
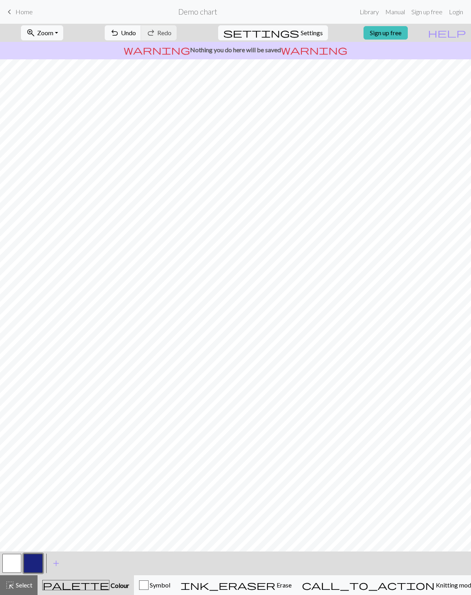
click at [34, 561] on button "button" at bounding box center [33, 562] width 19 height 19
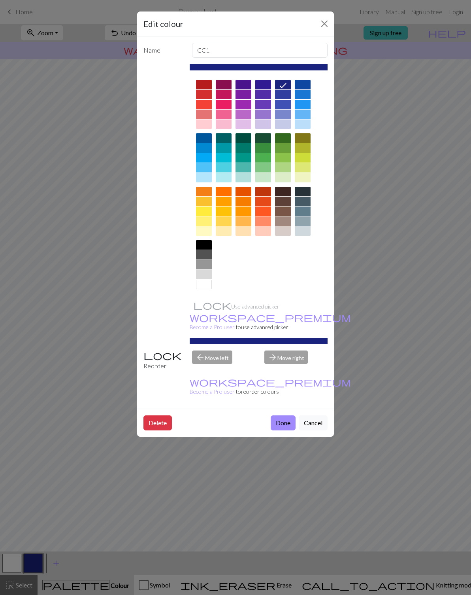
click at [204, 96] on div at bounding box center [204, 94] width 16 height 9
click at [285, 415] on button "Done" at bounding box center [283, 422] width 25 height 15
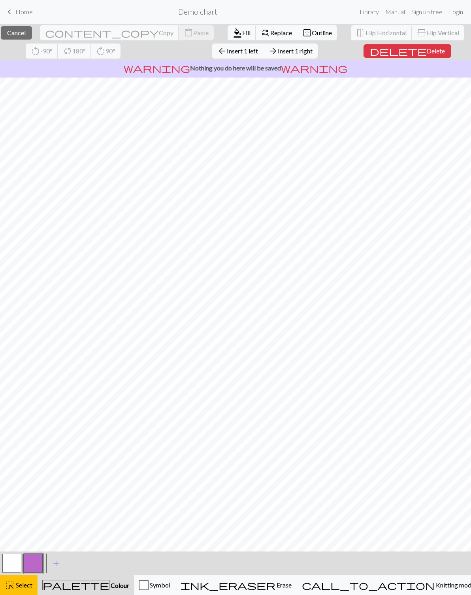
click at [298, 28] on button "border_outer Outline" at bounding box center [317, 32] width 40 height 15
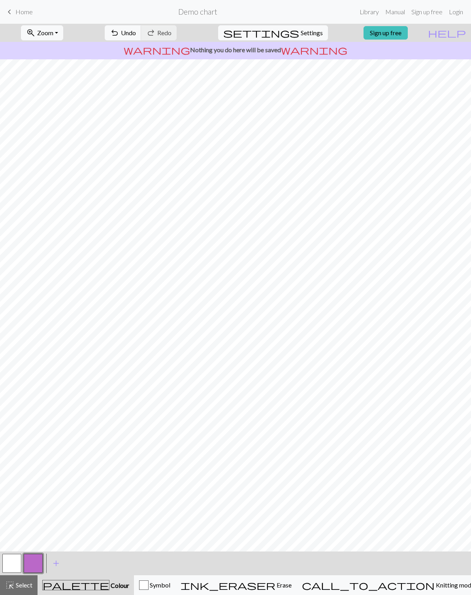
click at [315, 33] on span "Settings" at bounding box center [312, 32] width 22 height 9
select select "aran"
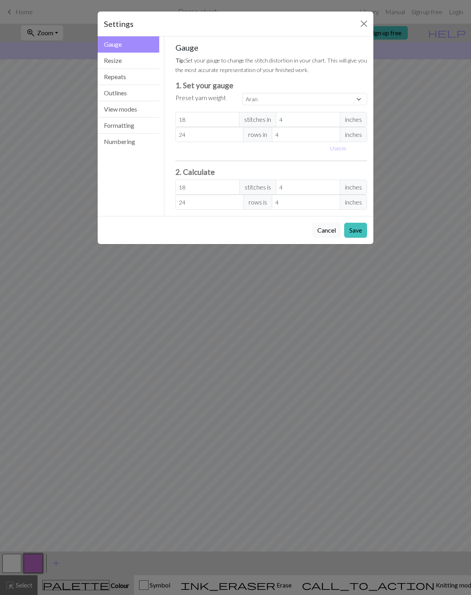
click at [131, 70] on button "Repeats" at bounding box center [129, 77] width 62 height 16
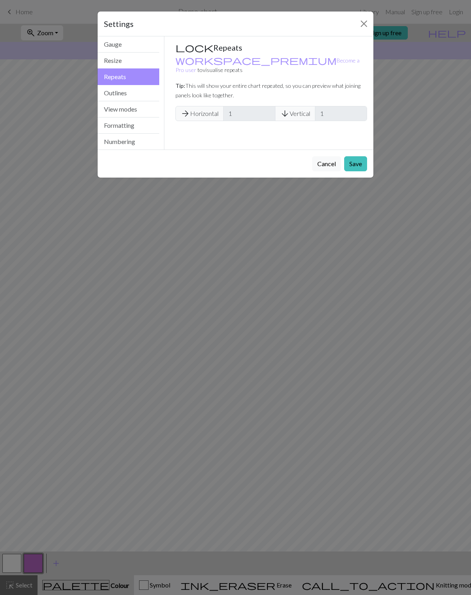
click at [144, 60] on button "Resize" at bounding box center [129, 61] width 62 height 16
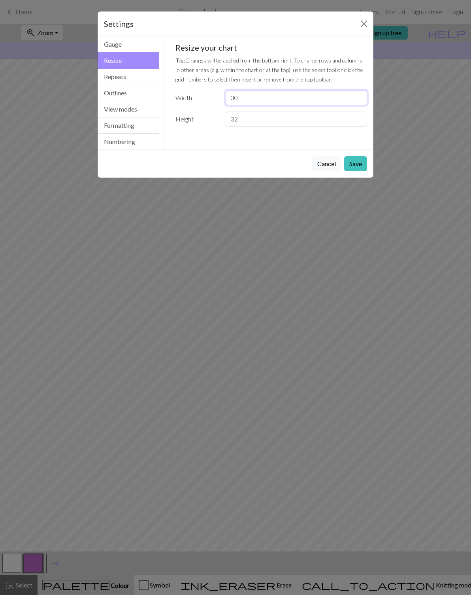
click at [249, 101] on input "30" at bounding box center [297, 97] width 142 height 15
type input "14"
type input "21"
click at [358, 164] on button "Save" at bounding box center [355, 163] width 23 height 15
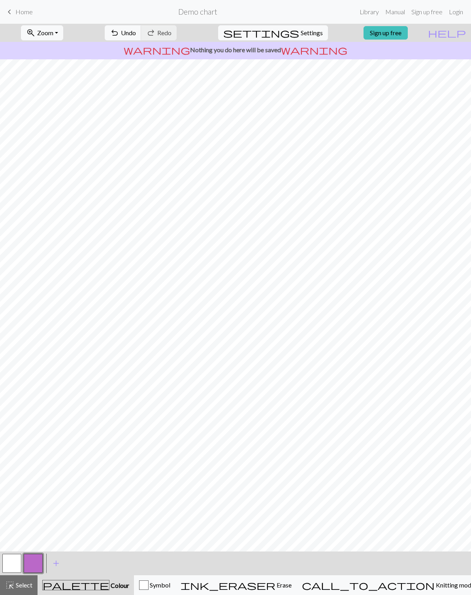
click at [17, 568] on button "button" at bounding box center [11, 562] width 19 height 19
click at [301, 35] on span "Settings" at bounding box center [312, 32] width 22 height 9
select select "aran"
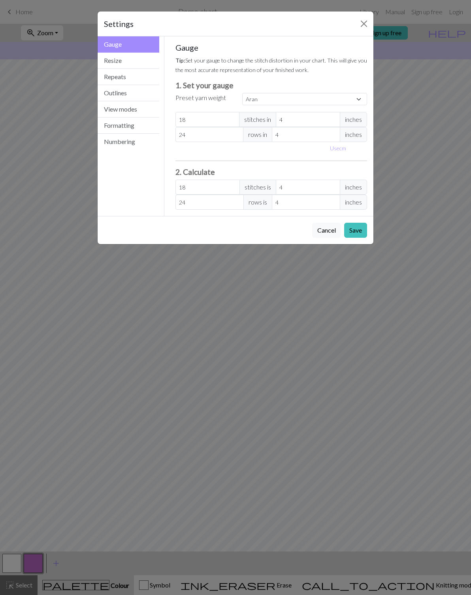
click at [137, 58] on button "Resize" at bounding box center [129, 61] width 62 height 16
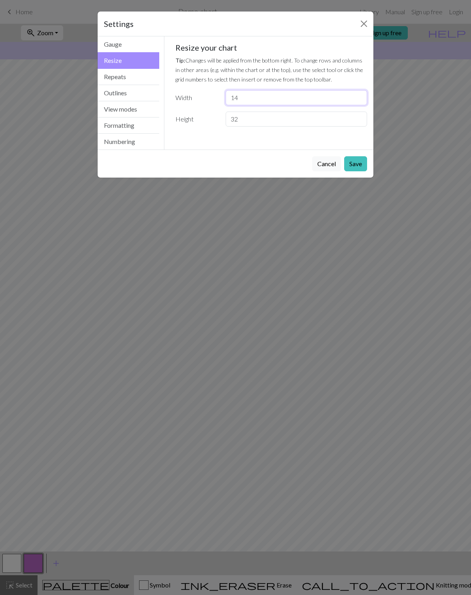
type input "14"
type input "21"
click at [355, 164] on button "Save" at bounding box center [355, 163] width 23 height 15
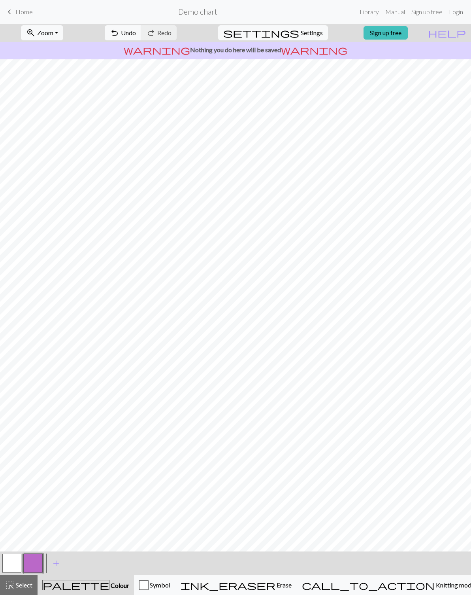
click at [17, 559] on button "button" at bounding box center [11, 562] width 19 height 19
click at [38, 560] on button "button" at bounding box center [33, 562] width 19 height 19
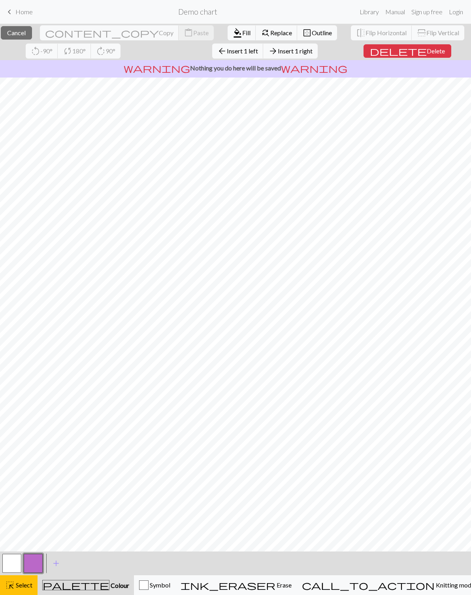
click at [23, 585] on span "Select" at bounding box center [24, 585] width 18 height 8
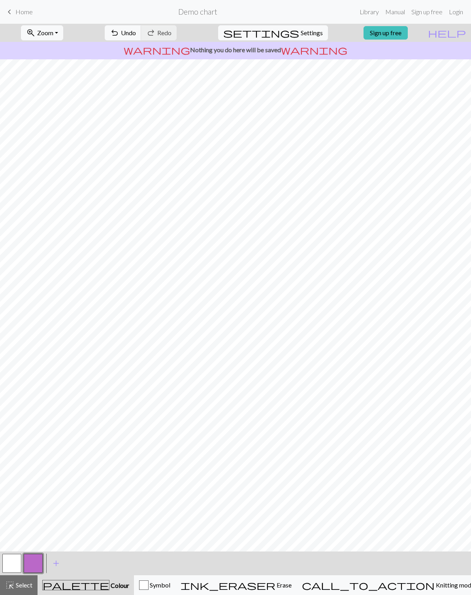
click at [56, 568] on span "add" at bounding box center [55, 562] width 9 height 11
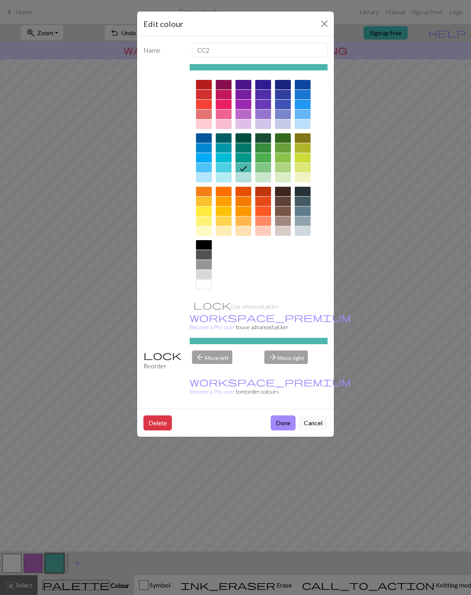
click at [285, 415] on button "Done" at bounding box center [283, 422] width 25 height 15
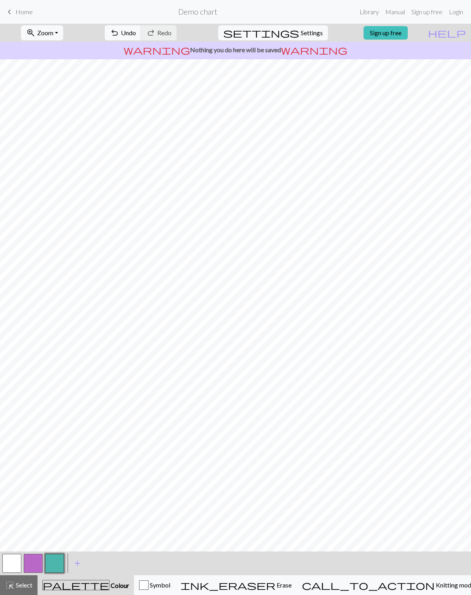
click at [80, 563] on span "add" at bounding box center [77, 562] width 9 height 11
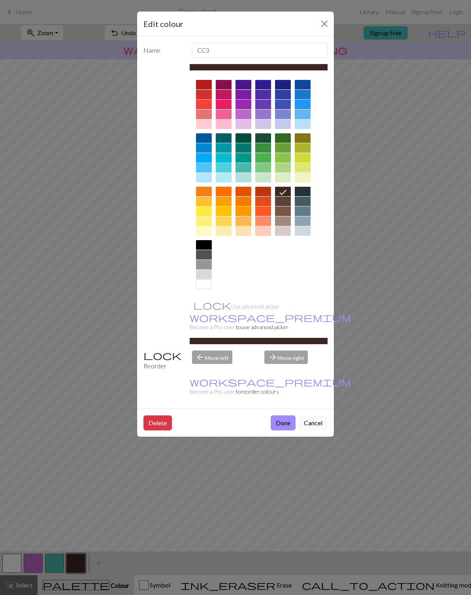
click at [287, 415] on button "Done" at bounding box center [283, 422] width 25 height 15
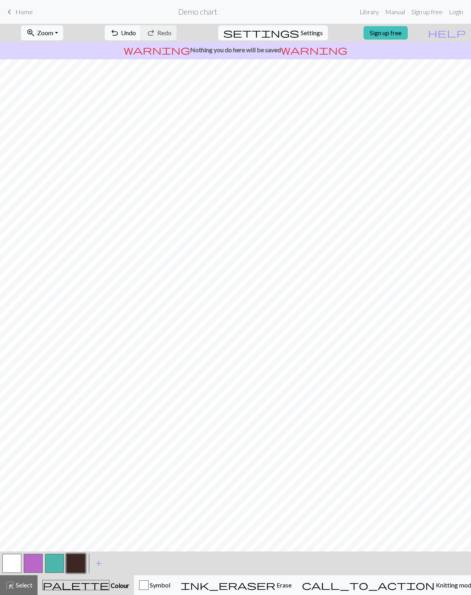
click at [96, 564] on span "add" at bounding box center [98, 562] width 9 height 11
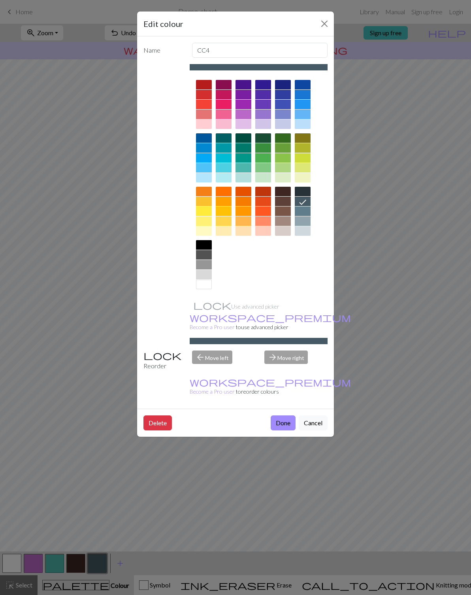
click at [301, 85] on div at bounding box center [303, 84] width 16 height 9
click at [286, 415] on button "Done" at bounding box center [283, 422] width 25 height 15
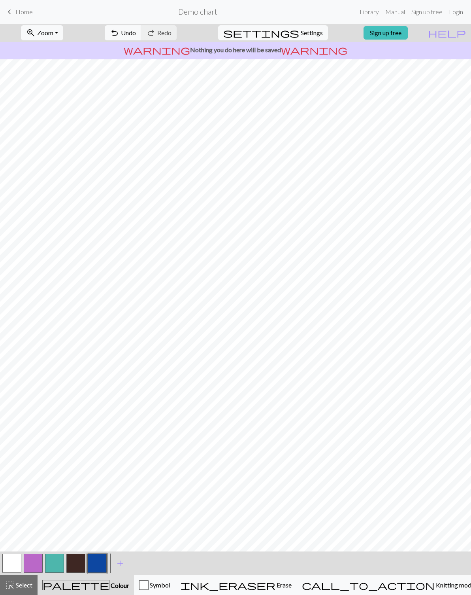
click at [116, 565] on span "add" at bounding box center [119, 562] width 9 height 11
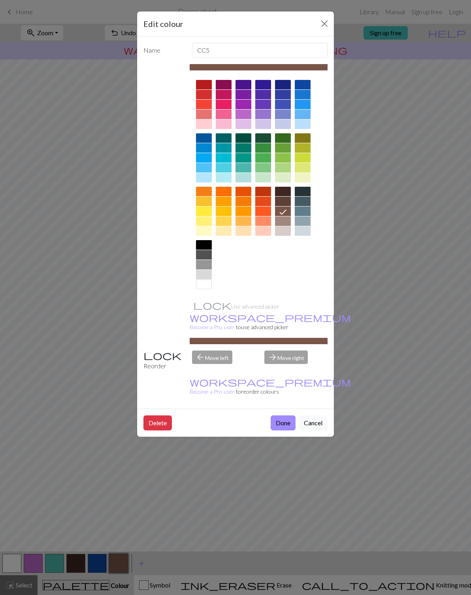
click at [289, 415] on button "Done" at bounding box center [283, 422] width 25 height 15
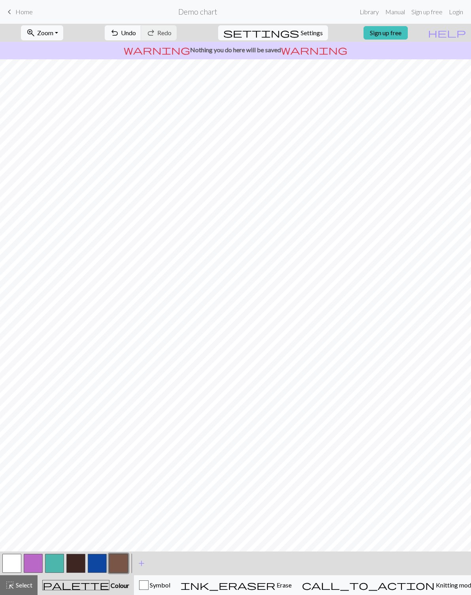
click at [16, 560] on button "button" at bounding box center [11, 562] width 19 height 19
click at [123, 557] on button "button" at bounding box center [118, 562] width 19 height 19
click at [13, 562] on button "button" at bounding box center [11, 562] width 19 height 19
click at [120, 561] on button "button" at bounding box center [118, 562] width 19 height 19
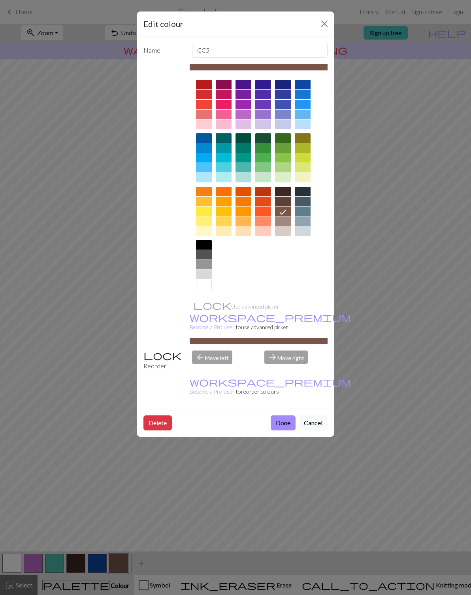
click at [286, 415] on button "Done" at bounding box center [283, 422] width 25 height 15
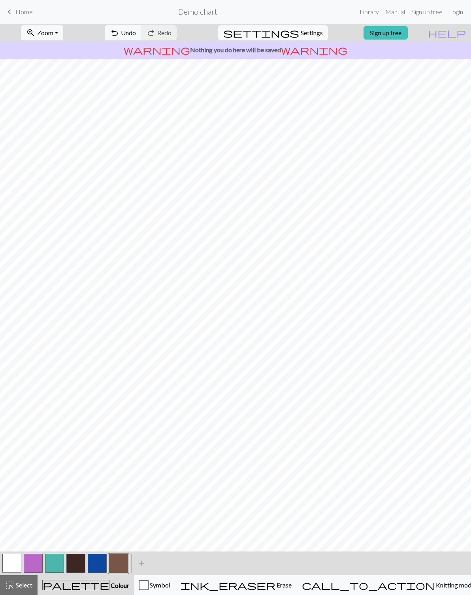
click at [11, 569] on button "button" at bounding box center [11, 562] width 19 height 19
click at [119, 560] on button "button" at bounding box center [118, 562] width 19 height 19
click at [140, 563] on span "add" at bounding box center [141, 562] width 9 height 11
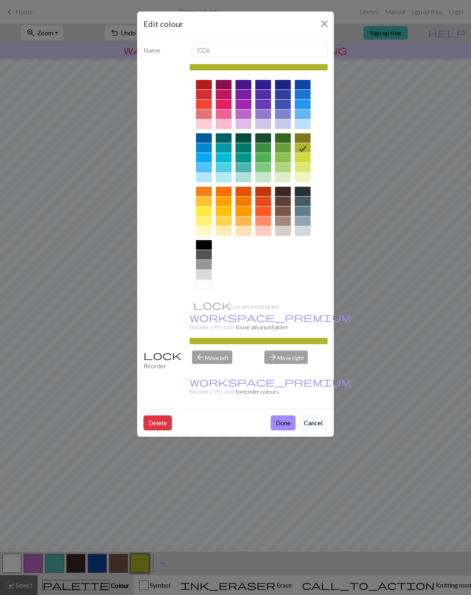
click at [281, 415] on button "Done" at bounding box center [283, 422] width 25 height 15
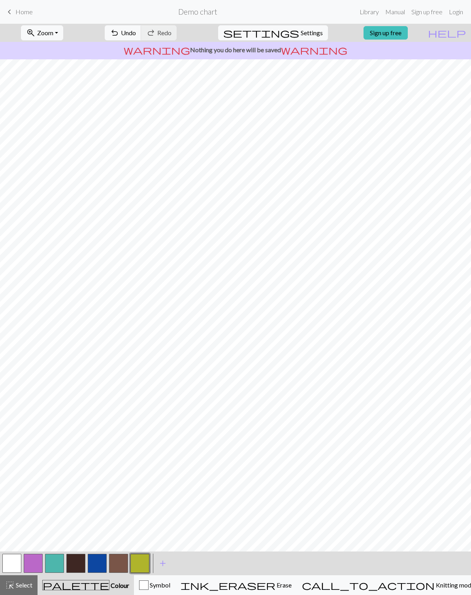
click at [163, 563] on span "add" at bounding box center [162, 562] width 9 height 11
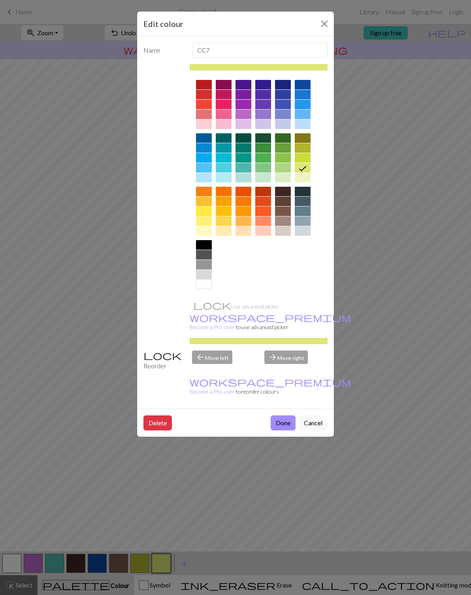
click at [285, 415] on button "Done" at bounding box center [283, 422] width 25 height 15
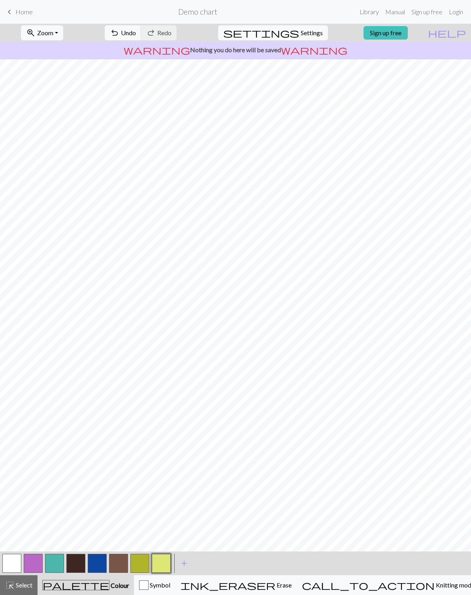
click at [18, 560] on button "button" at bounding box center [11, 562] width 19 height 19
click at [38, 564] on button "button" at bounding box center [33, 562] width 19 height 19
click at [38, 563] on button "button" at bounding box center [33, 562] width 19 height 19
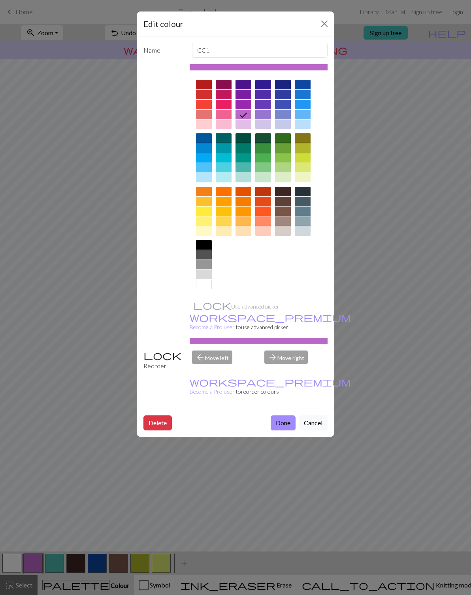
click at [316, 415] on button "Cancel" at bounding box center [313, 422] width 29 height 15
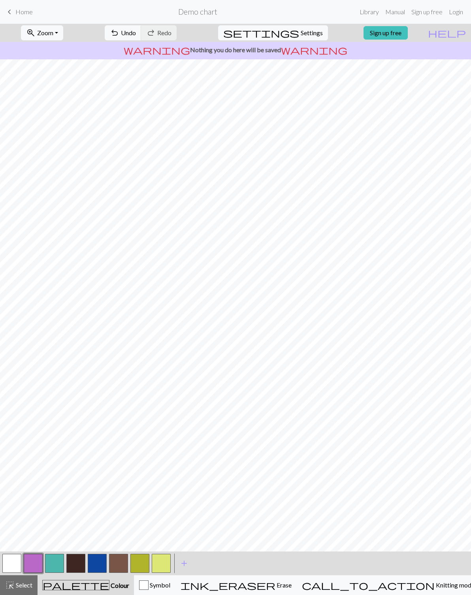
click at [37, 569] on button "button" at bounding box center [33, 562] width 19 height 19
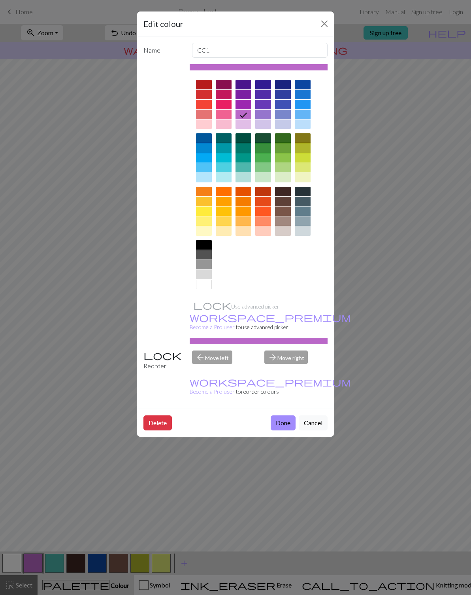
click at [329, 26] on button "Close" at bounding box center [324, 23] width 13 height 13
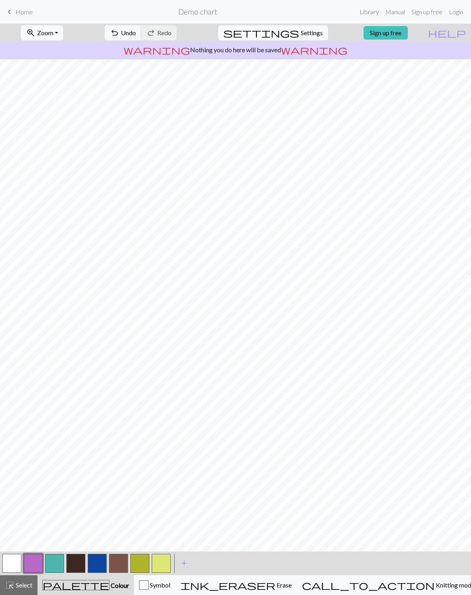
click at [163, 565] on button "button" at bounding box center [161, 562] width 19 height 19
click at [146, 566] on button "button" at bounding box center [139, 562] width 19 height 19
click at [159, 566] on button "button" at bounding box center [161, 562] width 19 height 19
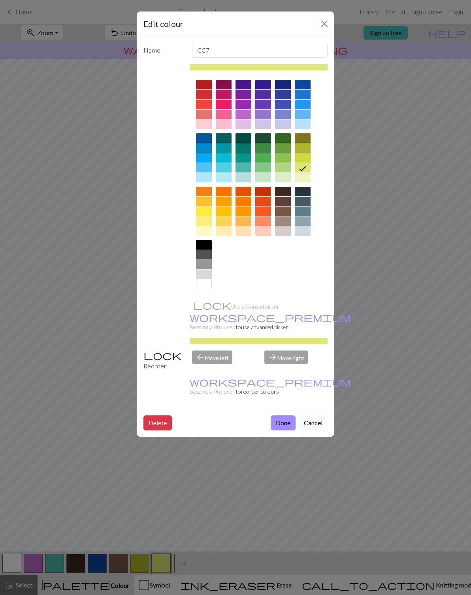
click at [327, 25] on button "Close" at bounding box center [324, 23] width 13 height 13
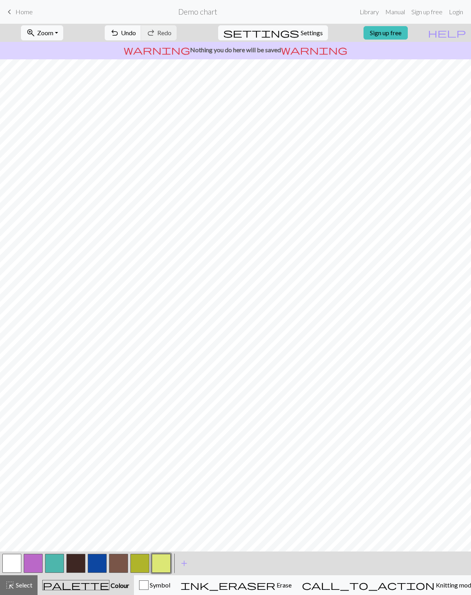
click at [80, 563] on button "button" at bounding box center [75, 562] width 19 height 19
click at [76, 563] on button "button" at bounding box center [75, 562] width 19 height 19
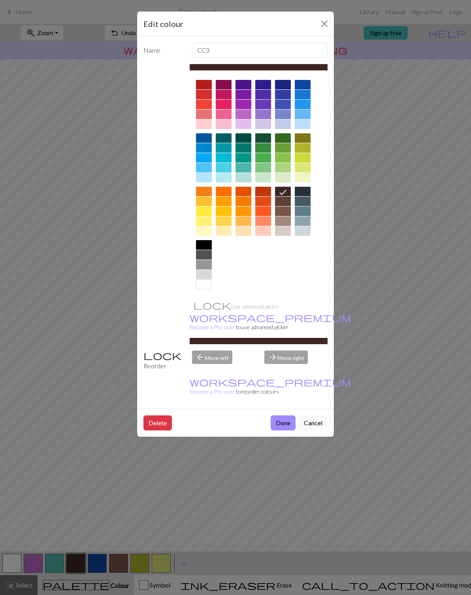
click at [206, 171] on div at bounding box center [204, 167] width 16 height 9
click at [200, 172] on icon at bounding box center [203, 168] width 9 height 9
click at [208, 178] on div at bounding box center [204, 177] width 16 height 9
click at [278, 415] on button "Done" at bounding box center [283, 422] width 25 height 15
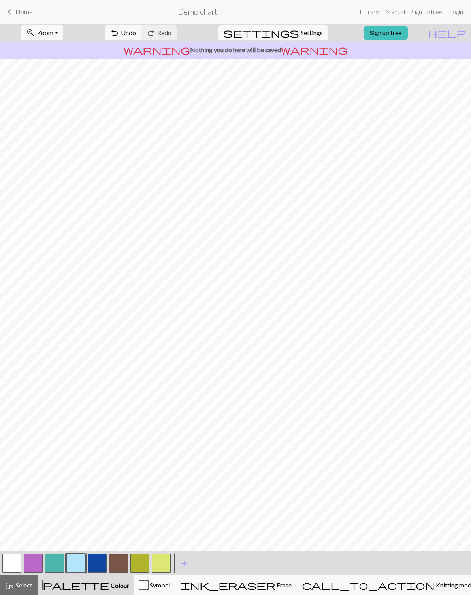
click at [98, 564] on button "button" at bounding box center [97, 562] width 19 height 19
click at [104, 568] on button "button" at bounding box center [97, 562] width 19 height 19
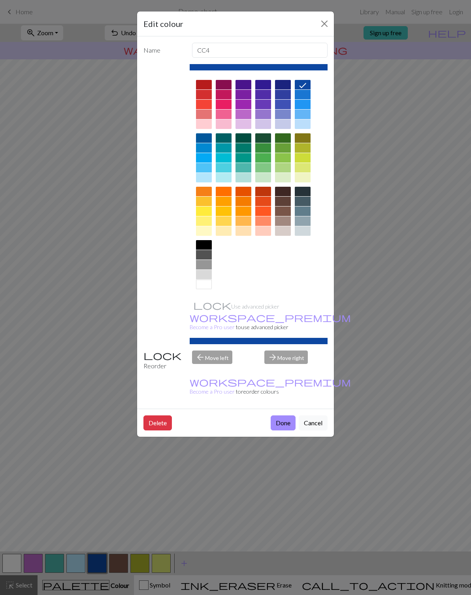
click at [285, 199] on div at bounding box center [283, 200] width 16 height 9
click at [285, 199] on icon at bounding box center [282, 201] width 9 height 9
click at [281, 193] on div at bounding box center [283, 191] width 16 height 9
click at [285, 415] on button "Done" at bounding box center [283, 422] width 25 height 15
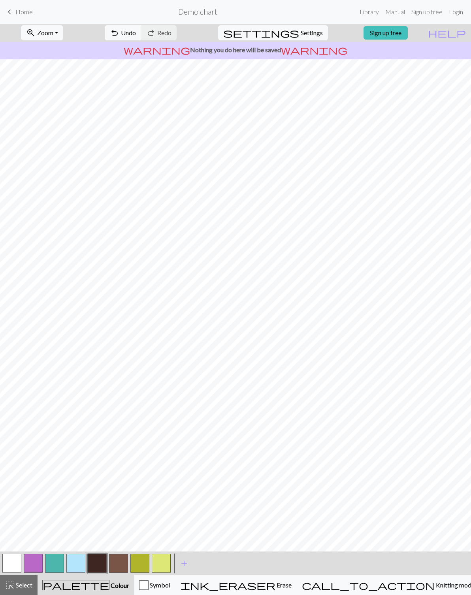
click at [57, 566] on button "button" at bounding box center [54, 562] width 19 height 19
click at [55, 565] on button "button" at bounding box center [54, 562] width 19 height 19
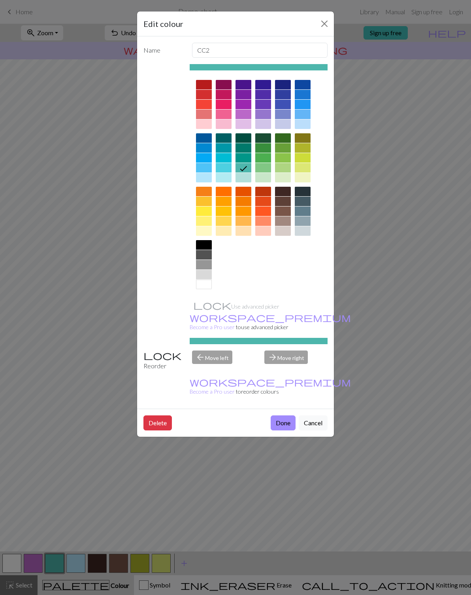
click at [285, 85] on div at bounding box center [283, 84] width 16 height 9
click at [325, 28] on button "Close" at bounding box center [324, 23] width 13 height 13
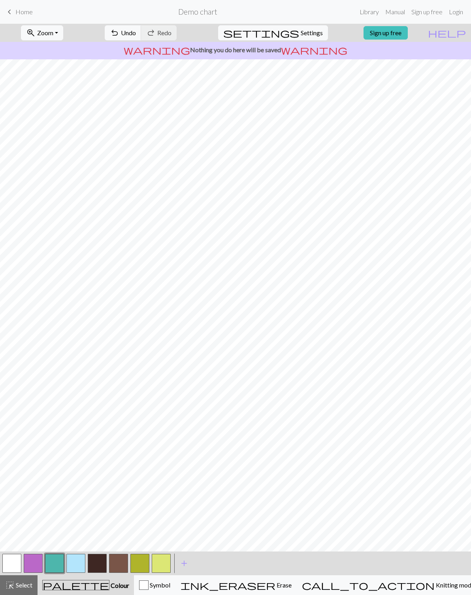
click at [59, 561] on button "button" at bounding box center [54, 562] width 19 height 19
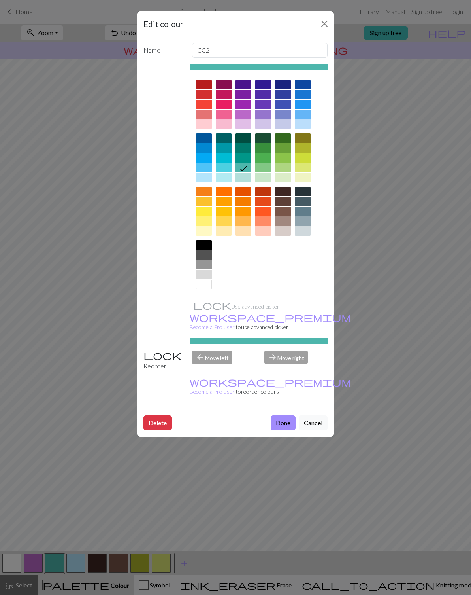
click at [285, 85] on div at bounding box center [283, 84] width 16 height 9
click at [300, 85] on div at bounding box center [303, 84] width 16 height 9
click at [268, 81] on div at bounding box center [263, 84] width 16 height 9
click at [297, 83] on div at bounding box center [303, 84] width 16 height 9
click at [284, 415] on button "Done" at bounding box center [283, 422] width 25 height 15
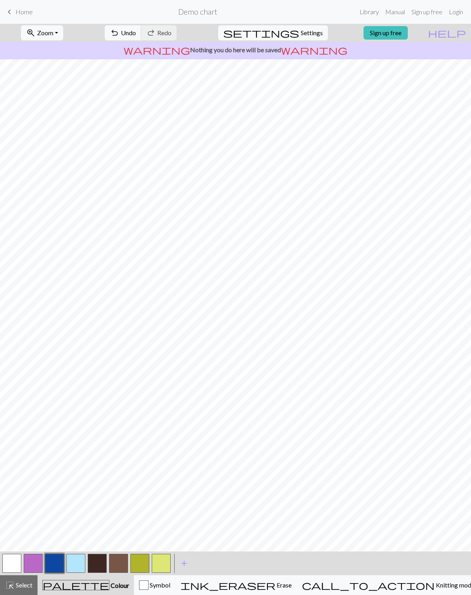
click at [53, 567] on button "button" at bounding box center [54, 562] width 19 height 19
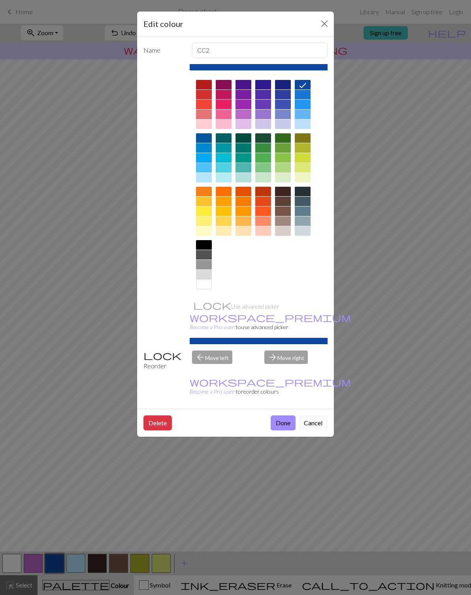
click at [228, 230] on div at bounding box center [224, 230] width 16 height 9
click at [279, 415] on button "Done" at bounding box center [283, 422] width 25 height 15
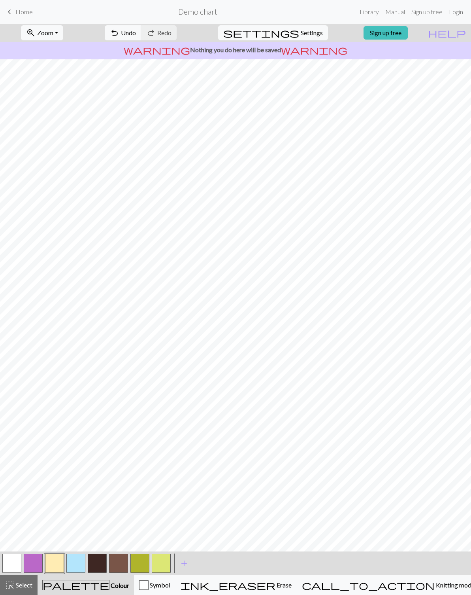
click at [34, 565] on button "button" at bounding box center [33, 562] width 19 height 19
click at [34, 566] on button "button" at bounding box center [33, 562] width 19 height 19
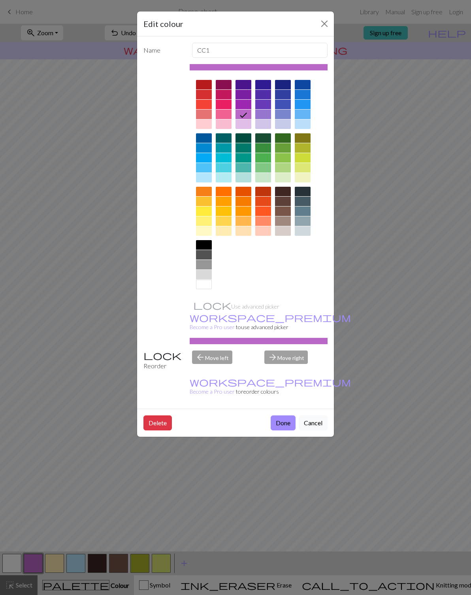
click at [264, 149] on div at bounding box center [263, 147] width 16 height 9
click at [285, 415] on button "Done" at bounding box center [283, 422] width 25 height 15
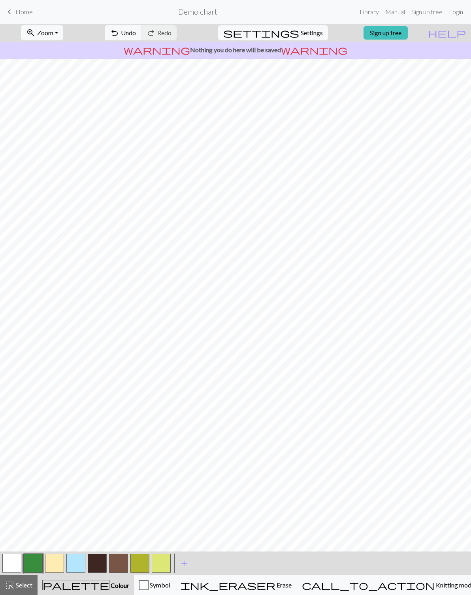
click at [135, 562] on button "button" at bounding box center [139, 562] width 19 height 19
click at [142, 566] on button "button" at bounding box center [139, 562] width 19 height 19
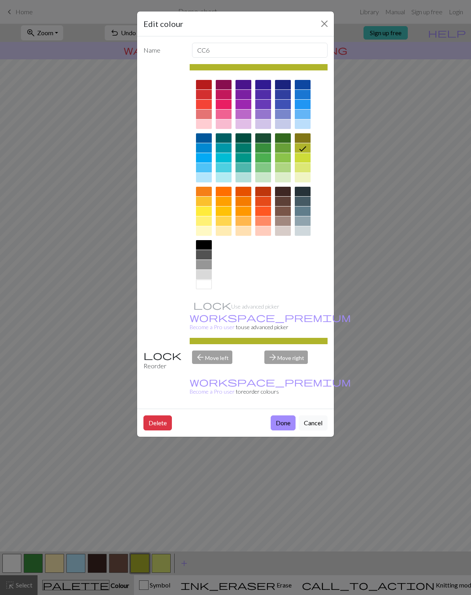
click at [207, 94] on div at bounding box center [204, 94] width 16 height 9
click at [279, 415] on button "Done" at bounding box center [283, 422] width 25 height 15
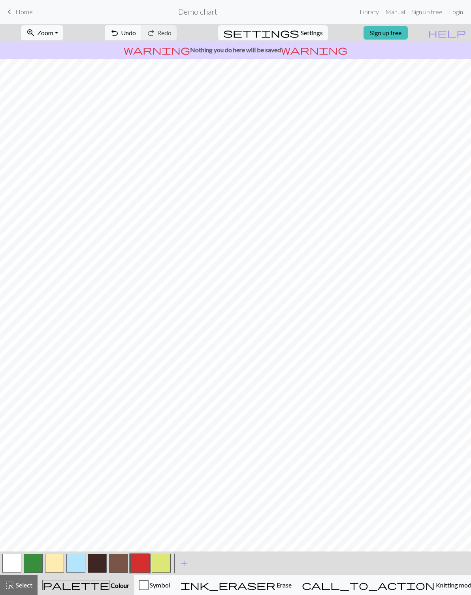
click at [161, 563] on button "button" at bounding box center [161, 562] width 19 height 19
click at [162, 563] on button "button" at bounding box center [161, 562] width 19 height 19
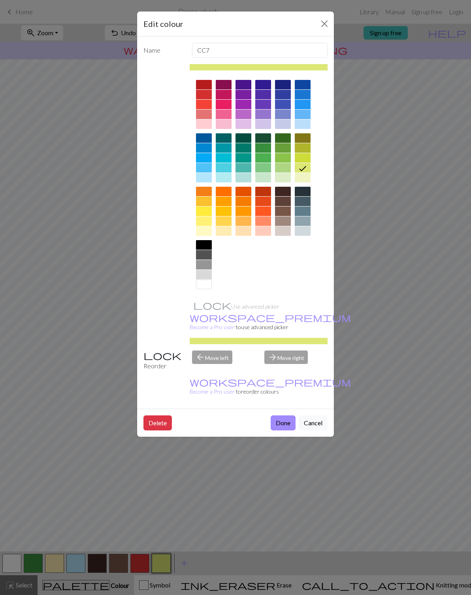
click at [204, 268] on div at bounding box center [204, 264] width 16 height 9
click at [285, 415] on button "Done" at bounding box center [283, 422] width 25 height 15
